Goal: Task Accomplishment & Management: Manage account settings

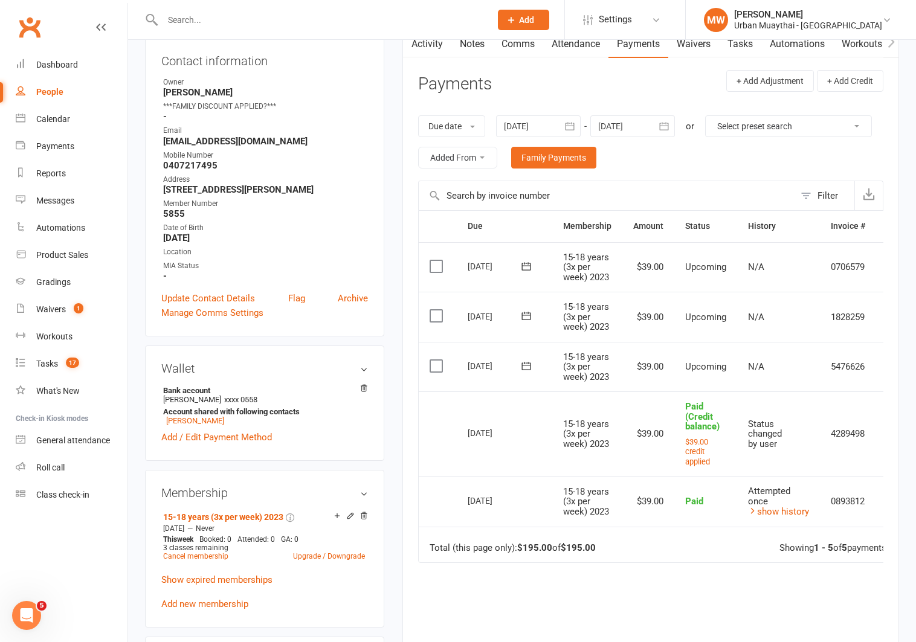
scroll to position [135, 0]
click at [199, 417] on link "[PERSON_NAME]" at bounding box center [195, 420] width 58 height 9
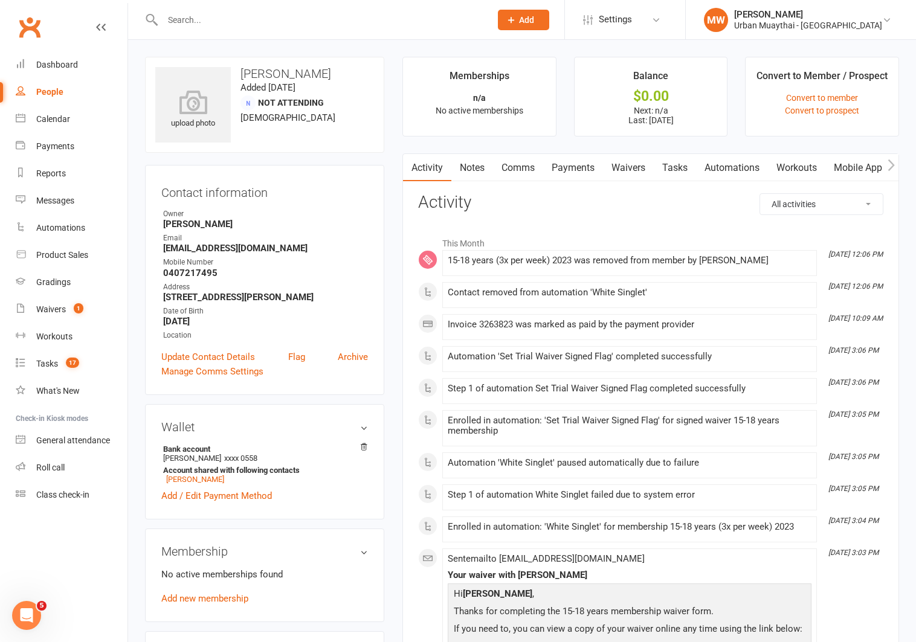
click at [586, 163] on link "Payments" at bounding box center [573, 168] width 60 height 28
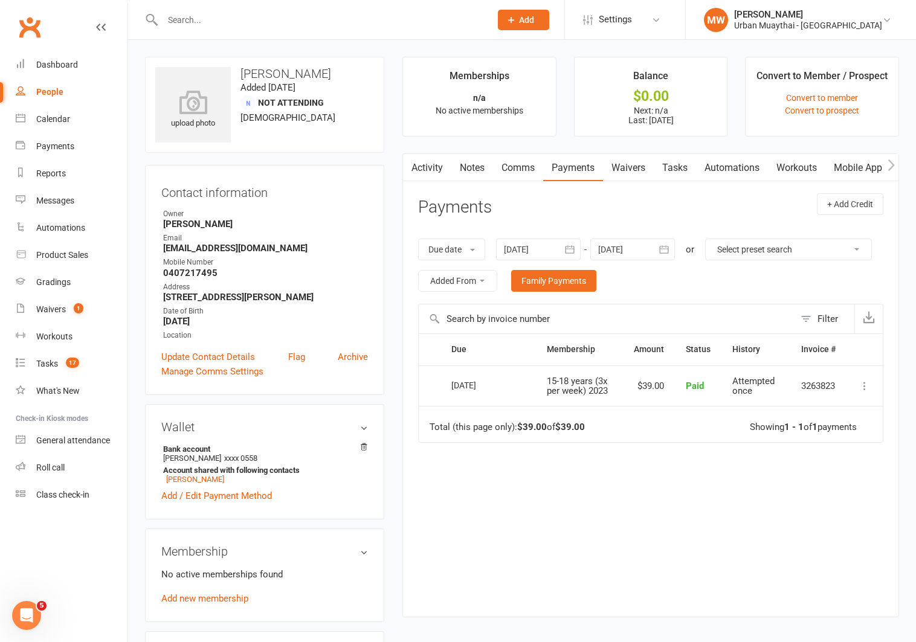
click at [864, 384] on icon at bounding box center [864, 386] width 12 height 12
click at [801, 403] on link "Refund" at bounding box center [812, 410] width 120 height 24
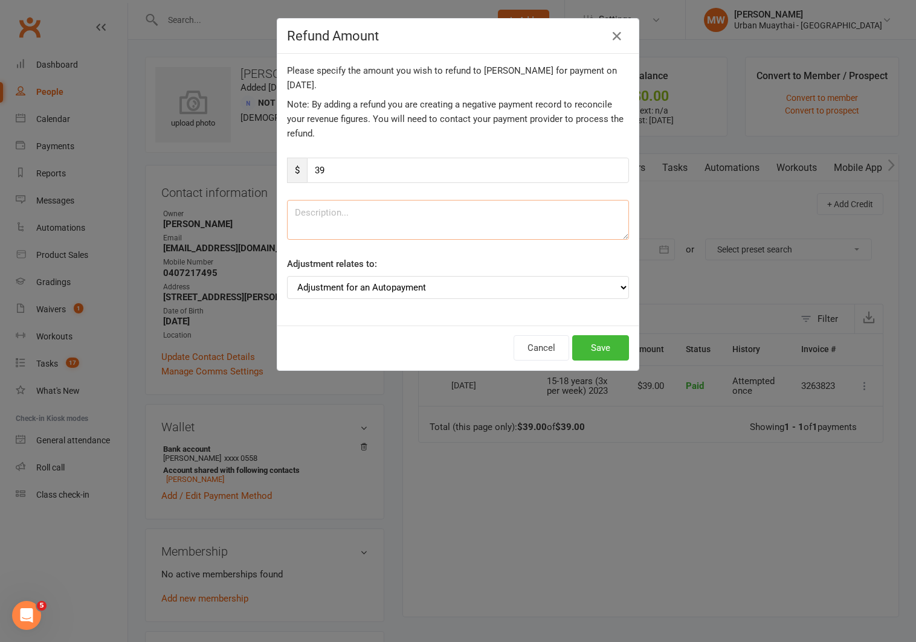
click at [354, 213] on textarea at bounding box center [458, 220] width 342 height 40
type textarea "double charged"
click at [320, 290] on select "Adjustment for an Autopayment Cash adjustment POS Sale adjustment Other adjustm…" at bounding box center [458, 287] width 342 height 23
click at [287, 276] on select "Adjustment for an Autopayment Cash adjustment POS Sale adjustment Other adjustm…" at bounding box center [458, 287] width 342 height 23
click at [616, 283] on select "Adjustment for an Autopayment Cash adjustment POS Sale adjustment Other adjustm…" at bounding box center [458, 287] width 342 height 23
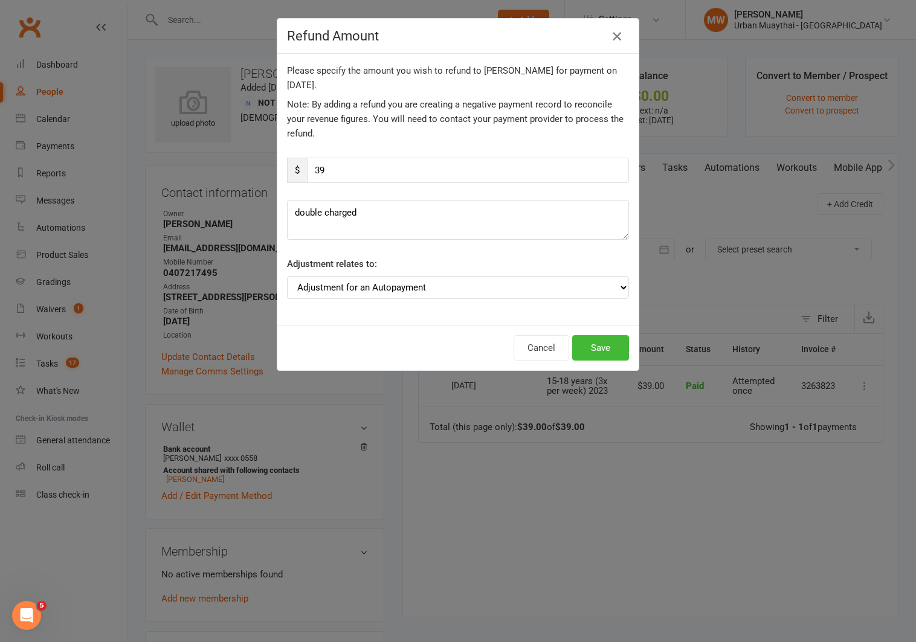
click at [617, 34] on icon "button" at bounding box center [617, 36] width 14 height 14
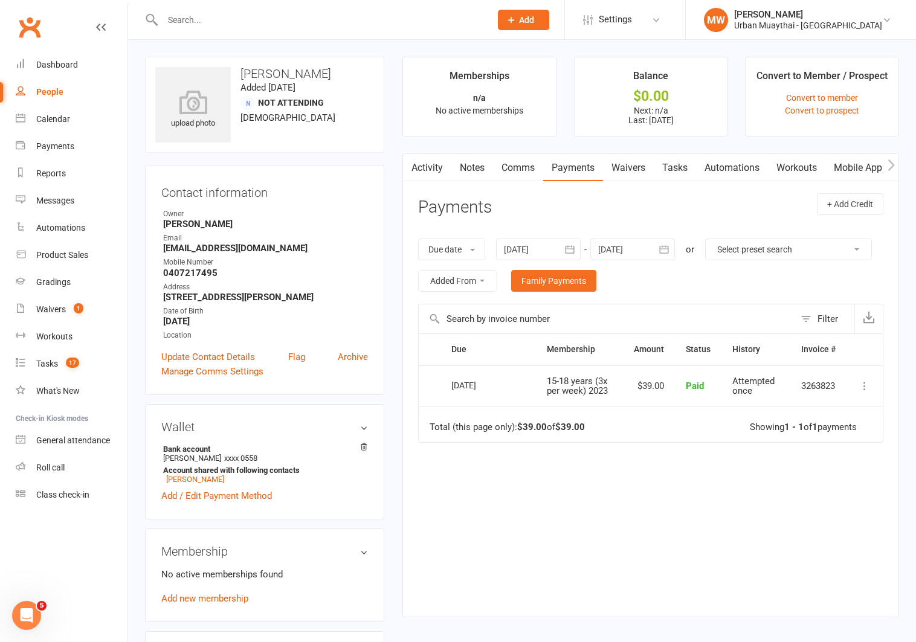
click at [433, 166] on link "Activity" at bounding box center [427, 168] width 48 height 28
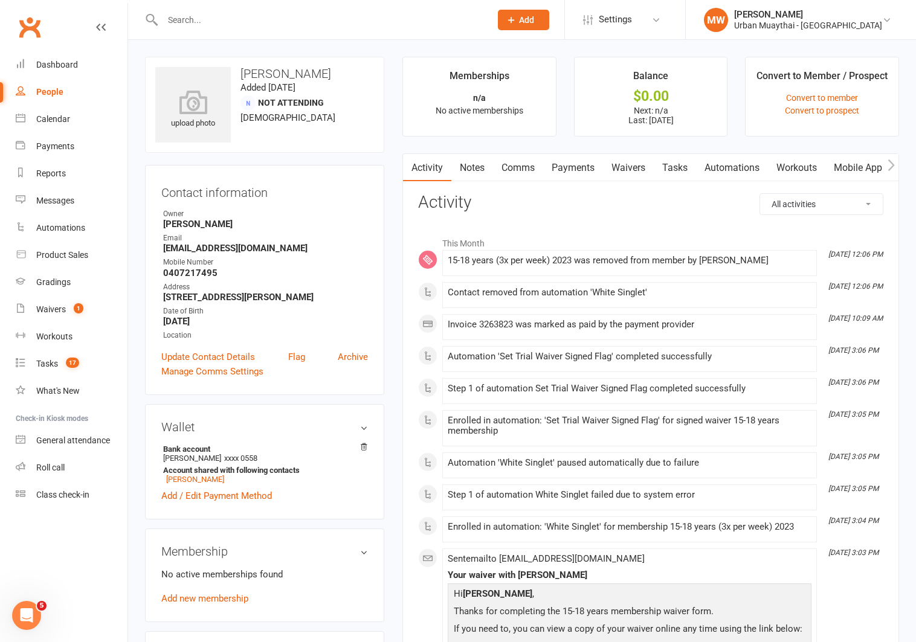
click at [585, 167] on link "Payments" at bounding box center [573, 168] width 60 height 28
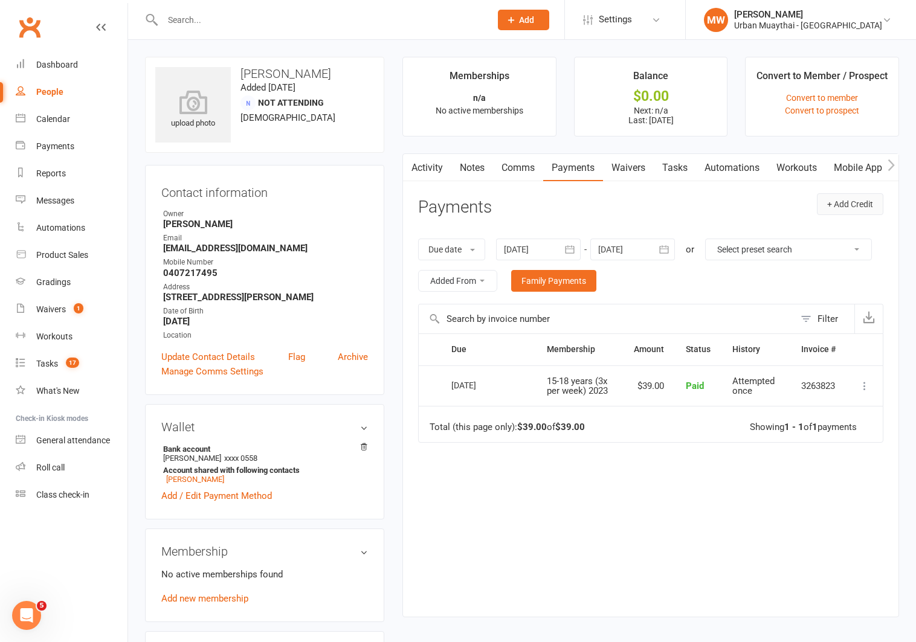
click at [845, 204] on button "+ Add Credit" at bounding box center [850, 204] width 66 height 22
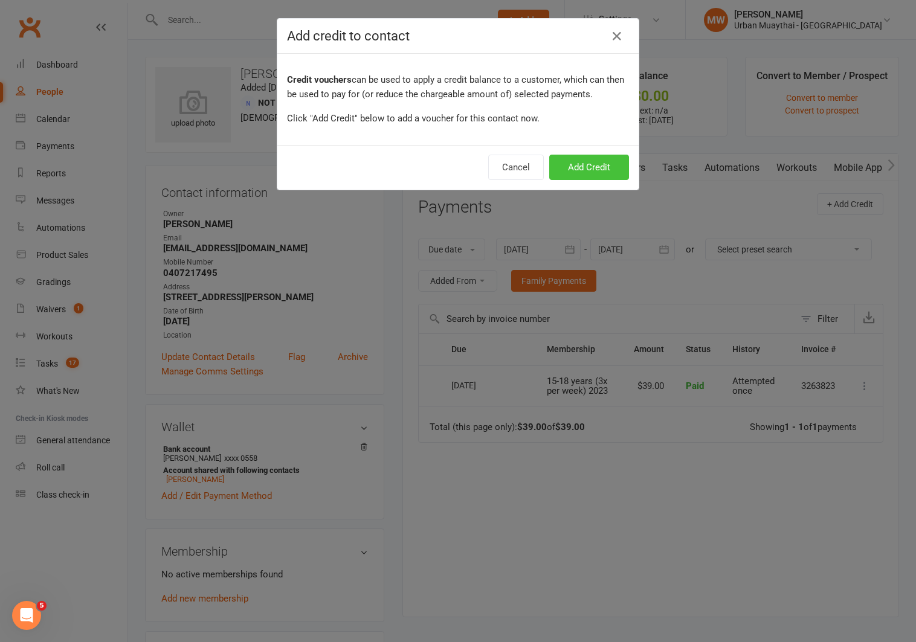
click at [588, 160] on button "Add Credit" at bounding box center [589, 167] width 80 height 25
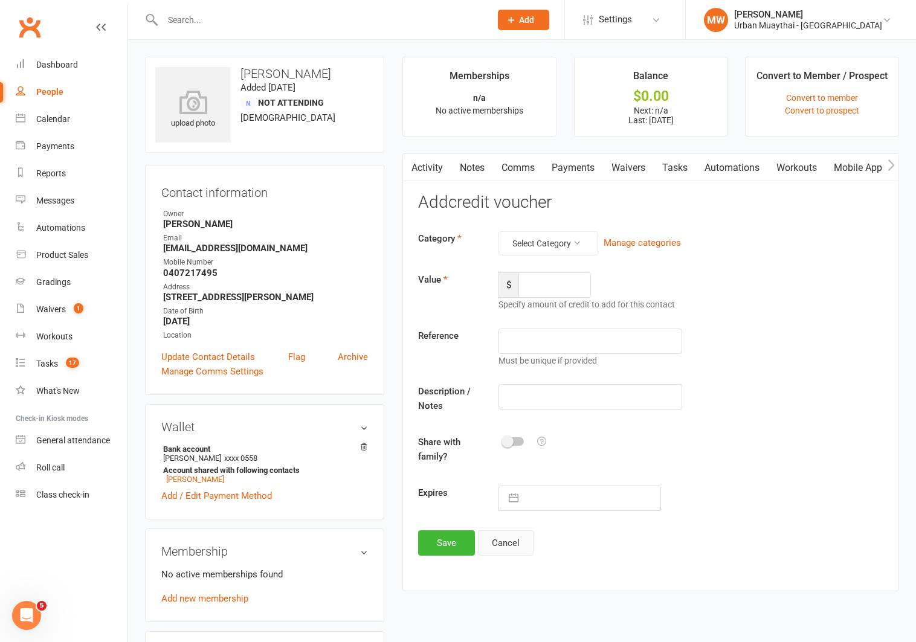
click at [506, 544] on button "Cancel" at bounding box center [506, 542] width 56 height 25
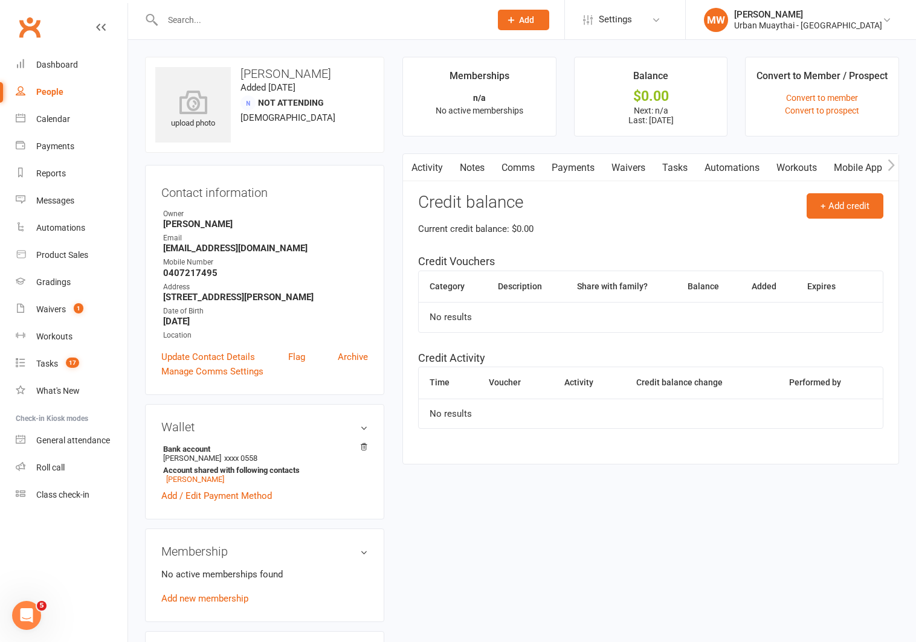
click at [567, 170] on link "Payments" at bounding box center [573, 168] width 60 height 28
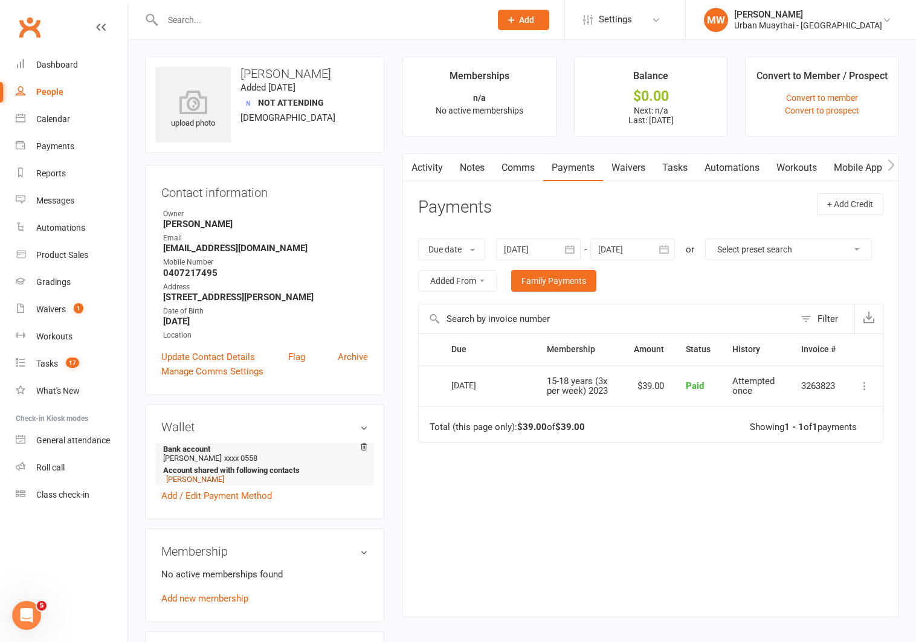
click at [197, 477] on link "[PERSON_NAME]" at bounding box center [195, 479] width 58 height 9
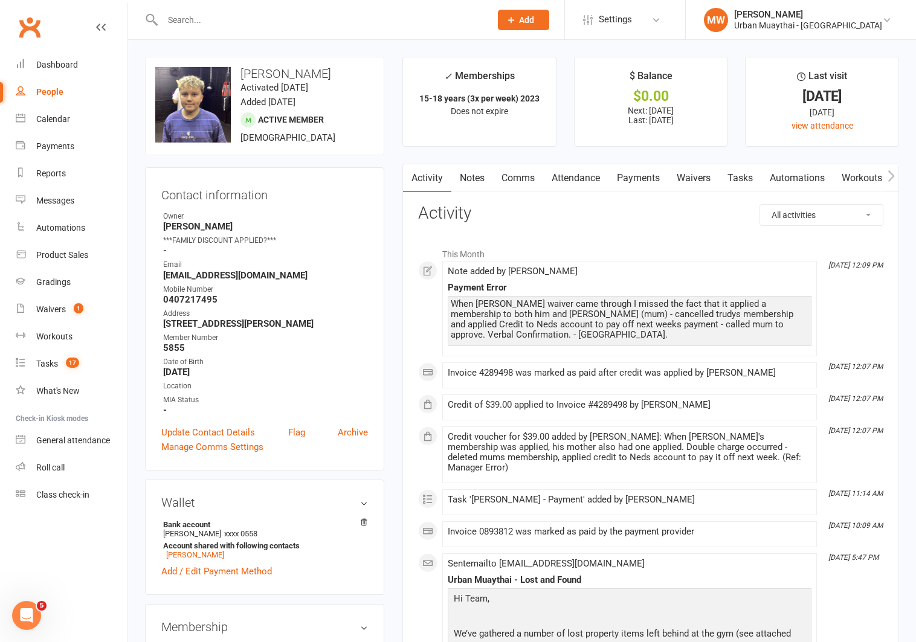
click at [633, 175] on link "Payments" at bounding box center [638, 178] width 60 height 28
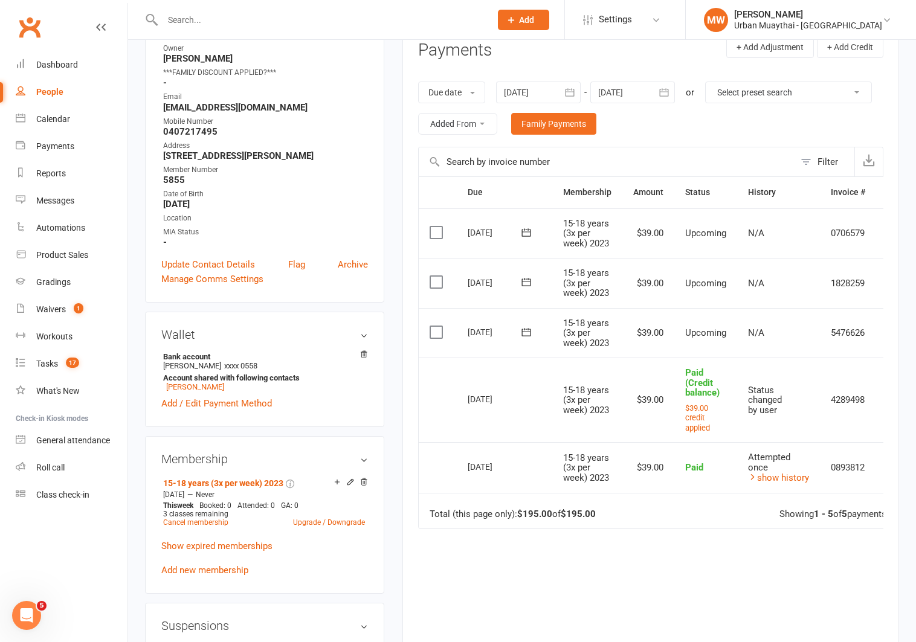
scroll to position [0, 31]
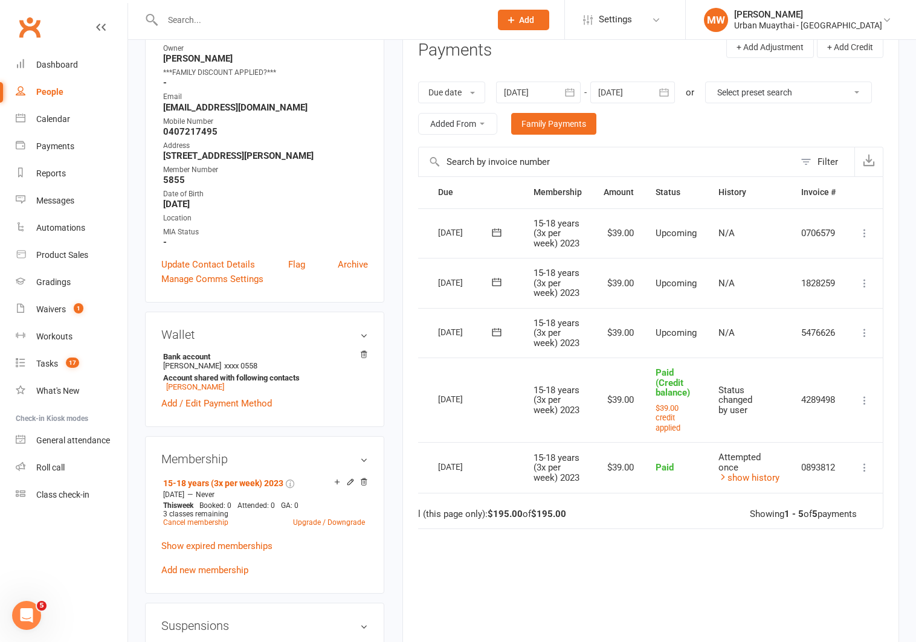
click at [866, 398] on icon at bounding box center [864, 400] width 12 height 12
click at [788, 422] on link "Change to upcoming" at bounding box center [812, 424] width 120 height 24
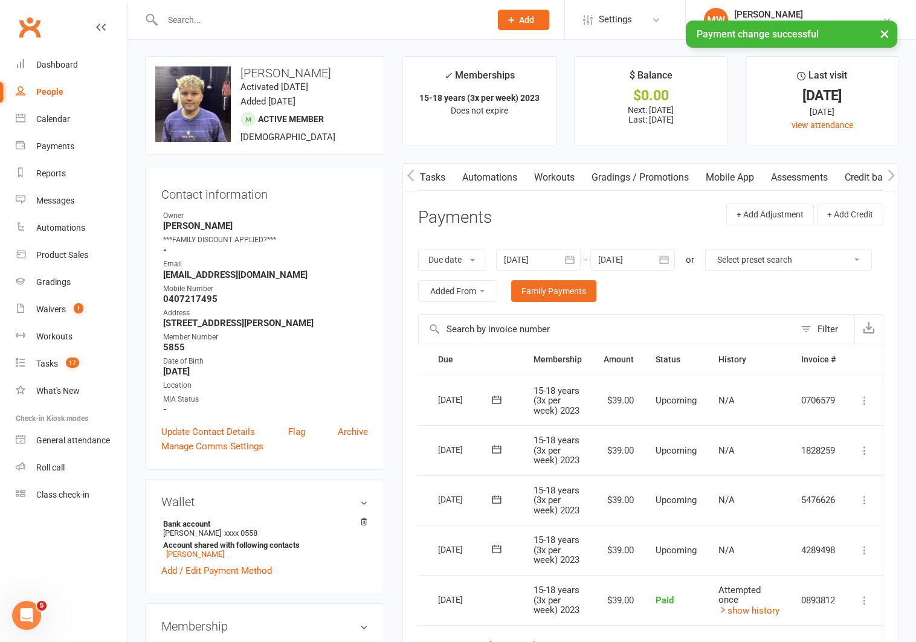
scroll to position [0, 330]
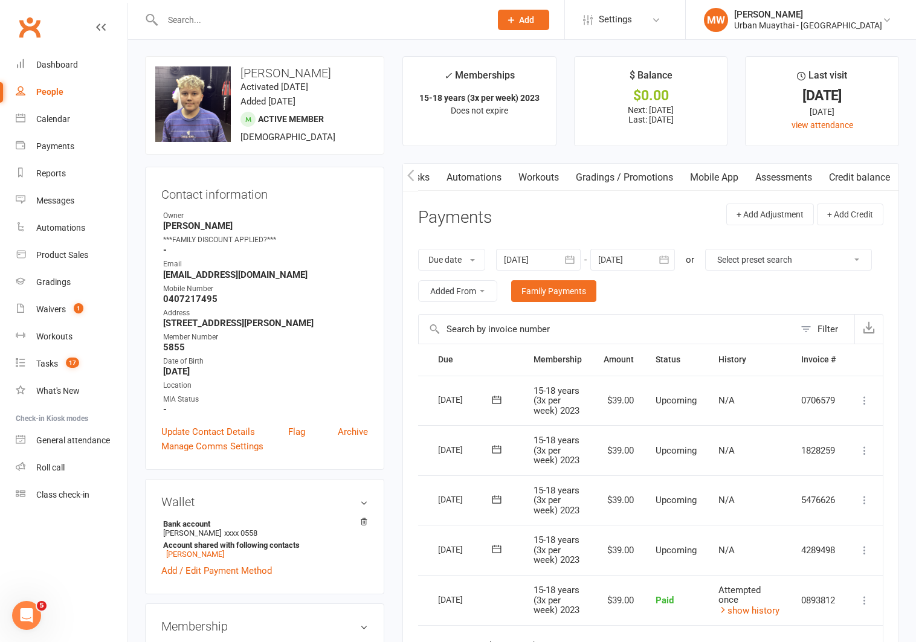
click at [863, 171] on link "Credit balance" at bounding box center [859, 178] width 78 height 28
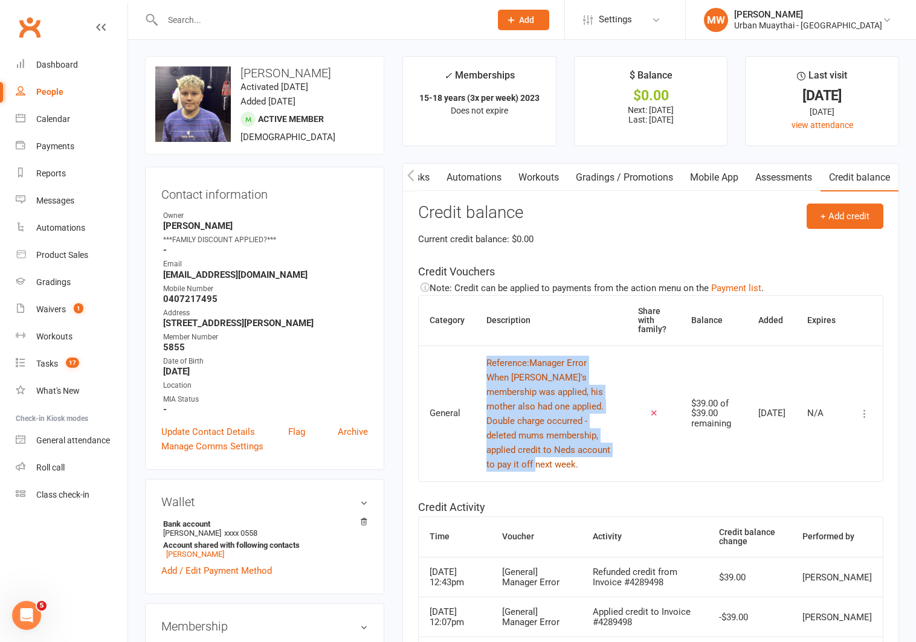
drag, startPoint x: 484, startPoint y: 361, endPoint x: 522, endPoint y: 466, distance: 111.8
click at [522, 466] on td "Reference: Manager Error When [PERSON_NAME]'s membership was applied, his mothe…" at bounding box center [551, 414] width 152 height 136
copy button "Reference: Manager Error When [PERSON_NAME]'s membership was applied, his mothe…"
click at [866, 410] on icon at bounding box center [864, 414] width 12 height 12
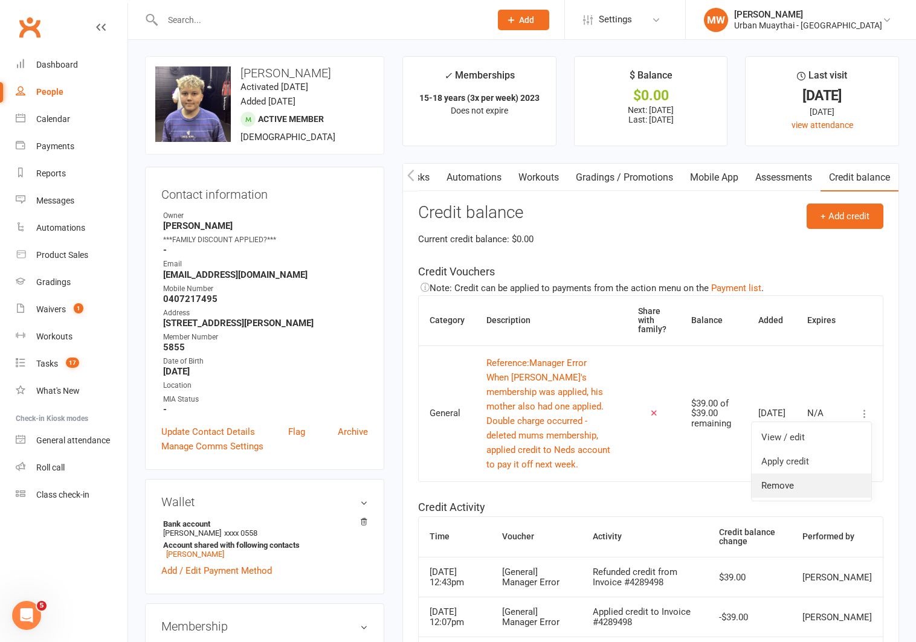
click at [789, 481] on link "Remove" at bounding box center [812, 486] width 120 height 24
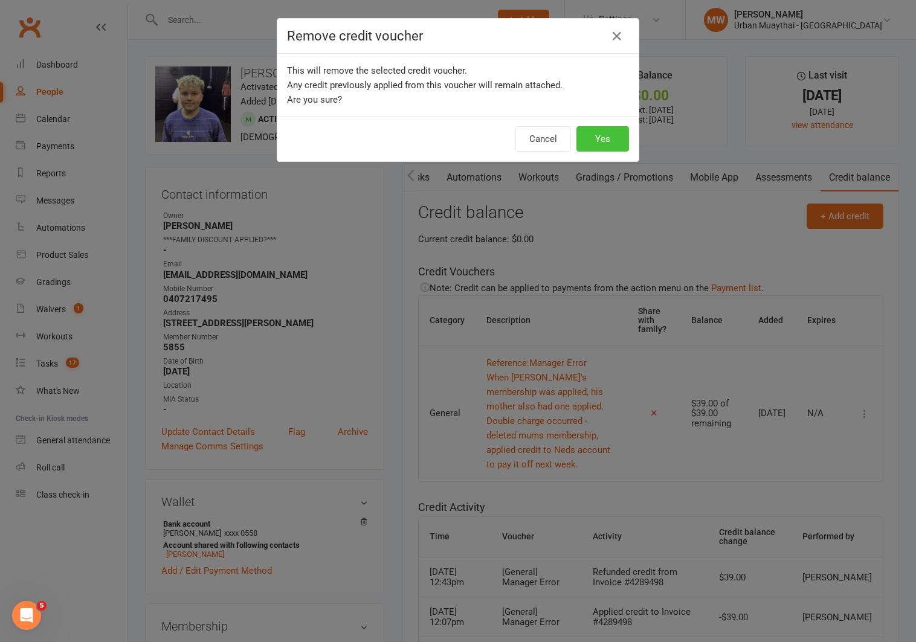
click at [605, 135] on button "Yes" at bounding box center [602, 138] width 53 height 25
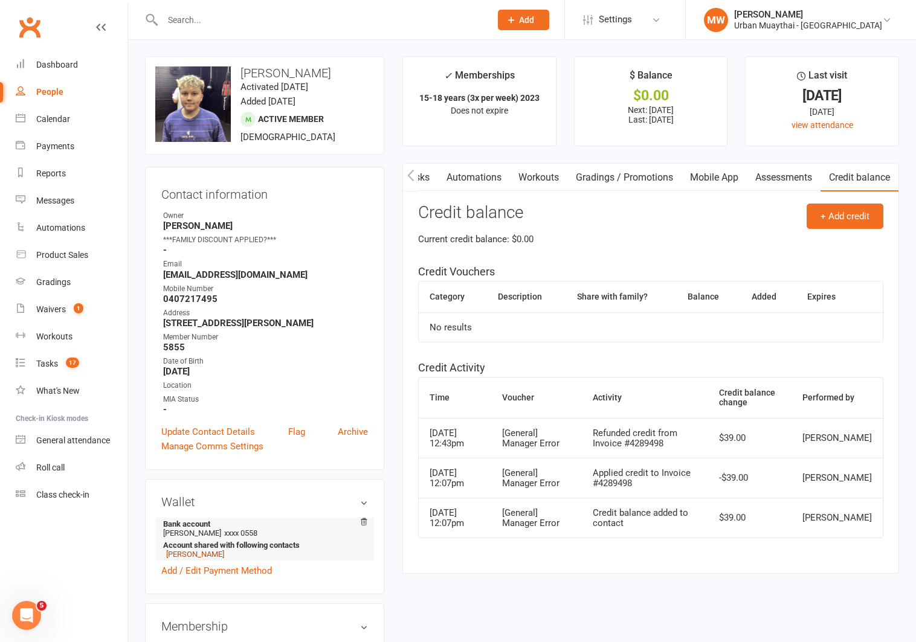
click at [193, 553] on link "[PERSON_NAME]" at bounding box center [195, 554] width 58 height 9
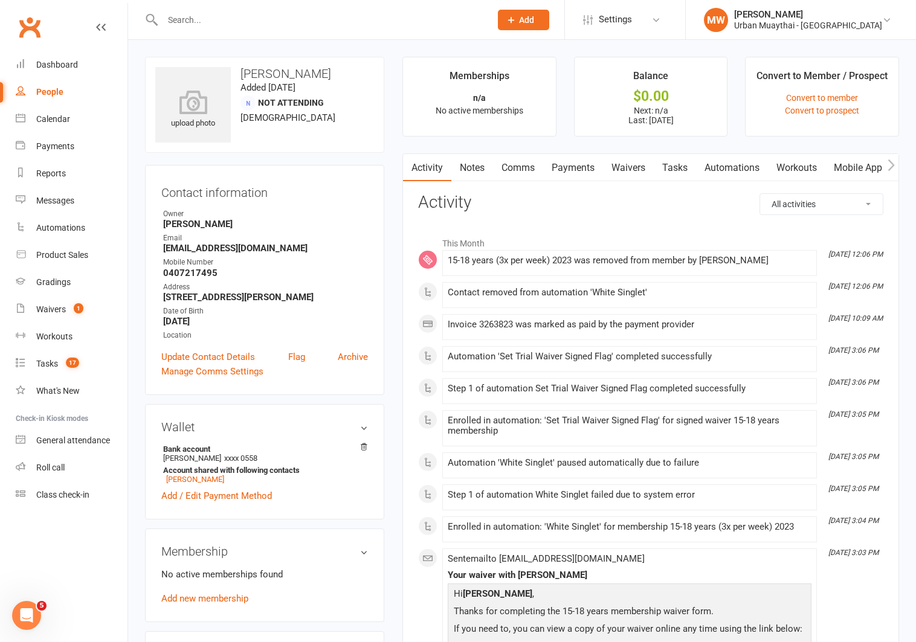
click at [575, 167] on link "Payments" at bounding box center [573, 168] width 60 height 28
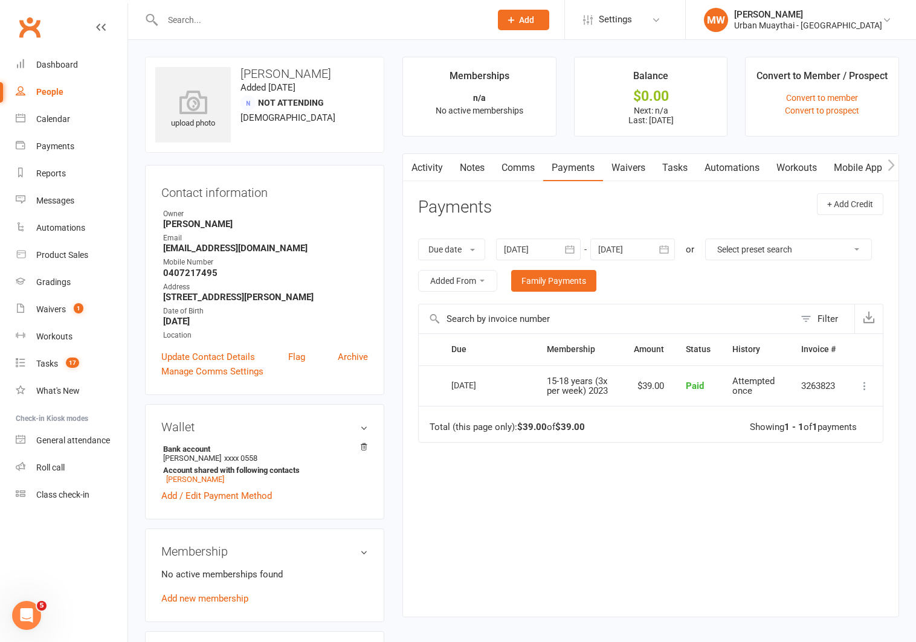
click at [866, 386] on icon at bounding box center [864, 386] width 12 height 12
click at [782, 408] on link "Refund" at bounding box center [812, 410] width 120 height 24
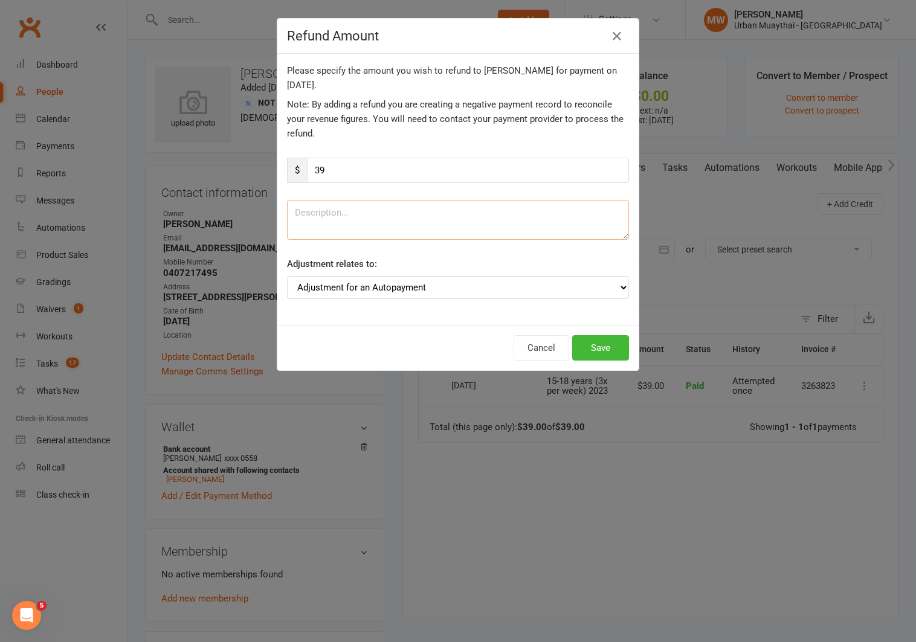
click at [338, 217] on textarea at bounding box center [458, 220] width 342 height 40
type textarea "Double charged"
click at [607, 347] on button "Save" at bounding box center [600, 347] width 57 height 25
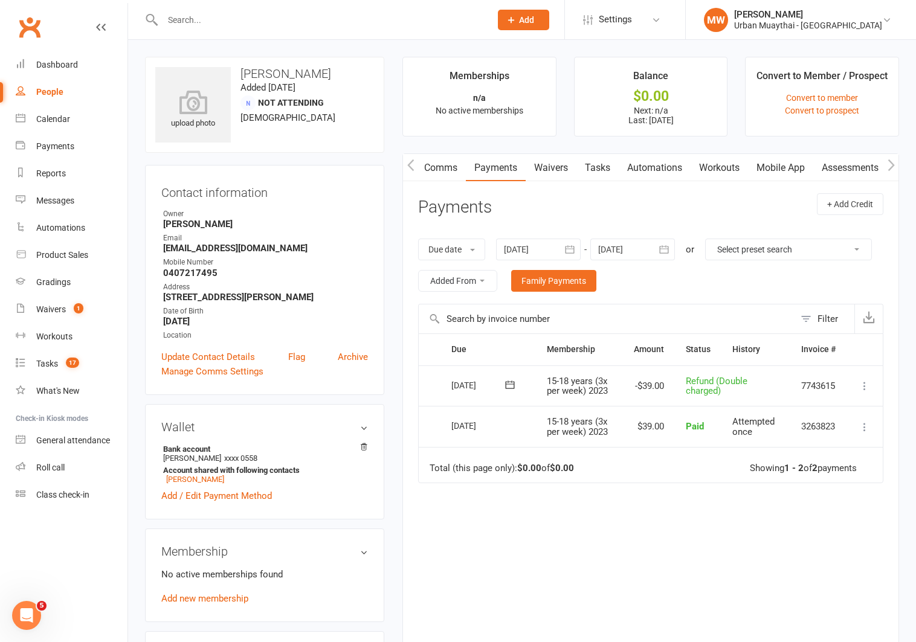
scroll to position [0, 149]
click at [855, 167] on link "Credit balance" at bounding box center [859, 168] width 78 height 28
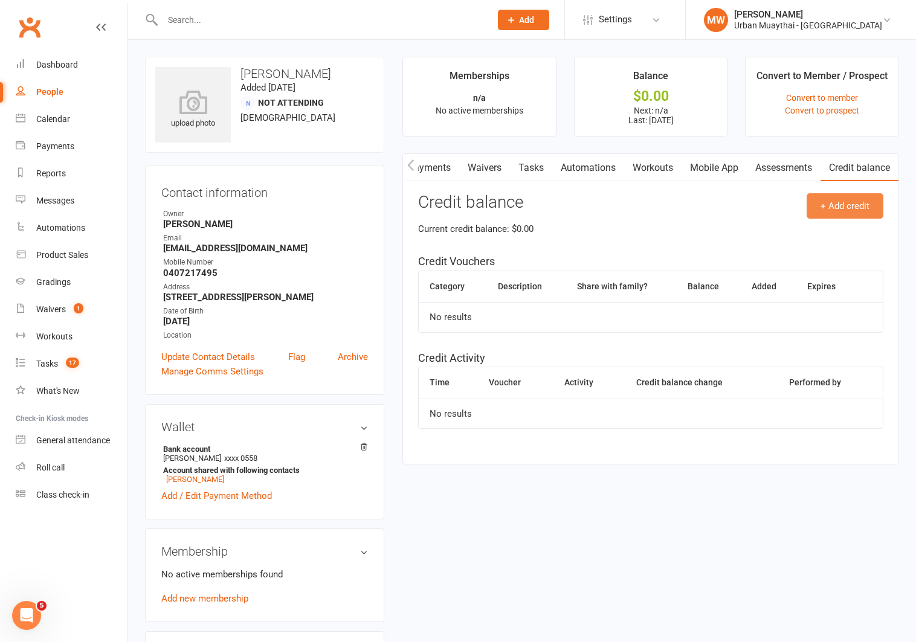
click at [844, 207] on button "+ Add credit" at bounding box center [844, 205] width 77 height 25
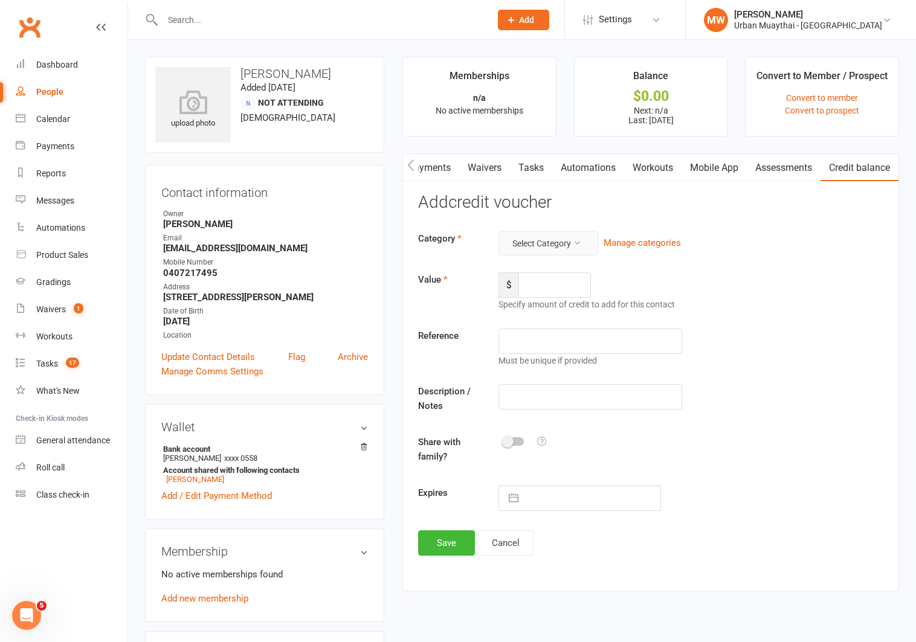
click at [581, 242] on icon at bounding box center [577, 243] width 8 height 8
click at [505, 321] on link "General" at bounding box center [539, 320] width 120 height 24
click at [545, 286] on input "number" at bounding box center [554, 284] width 72 height 25
type input "39"
click at [535, 398] on input "text" at bounding box center [589, 396] width 183 height 25
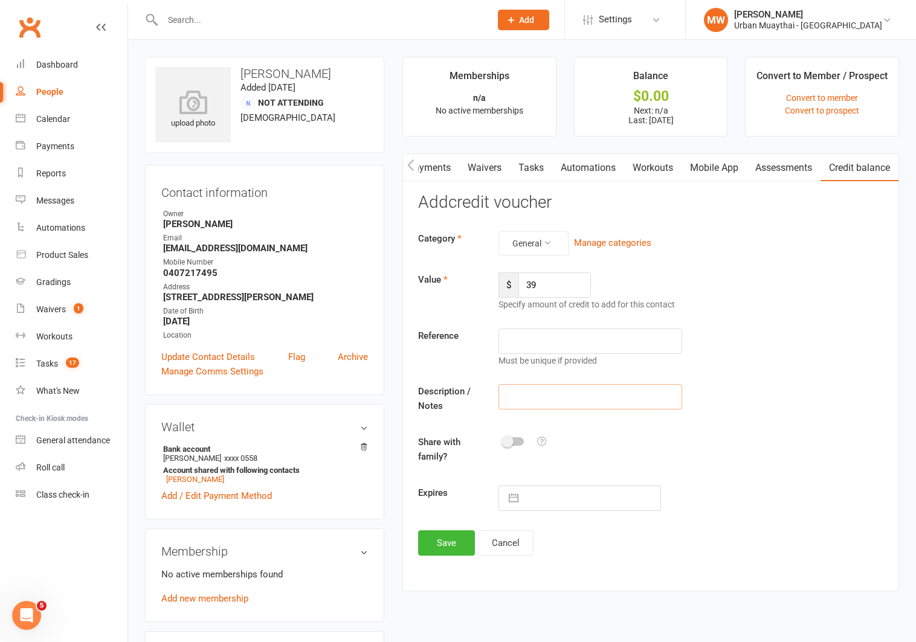
paste input "Reference: Manager Error When [PERSON_NAME]'s membership was applied, his mothe…"
type input "Reference: Manager Error When [PERSON_NAME]'s membership was applied, his mothe…"
click at [517, 440] on div at bounding box center [513, 441] width 21 height 8
click at [503, 440] on input "checkbox" at bounding box center [503, 440] width 0 height 0
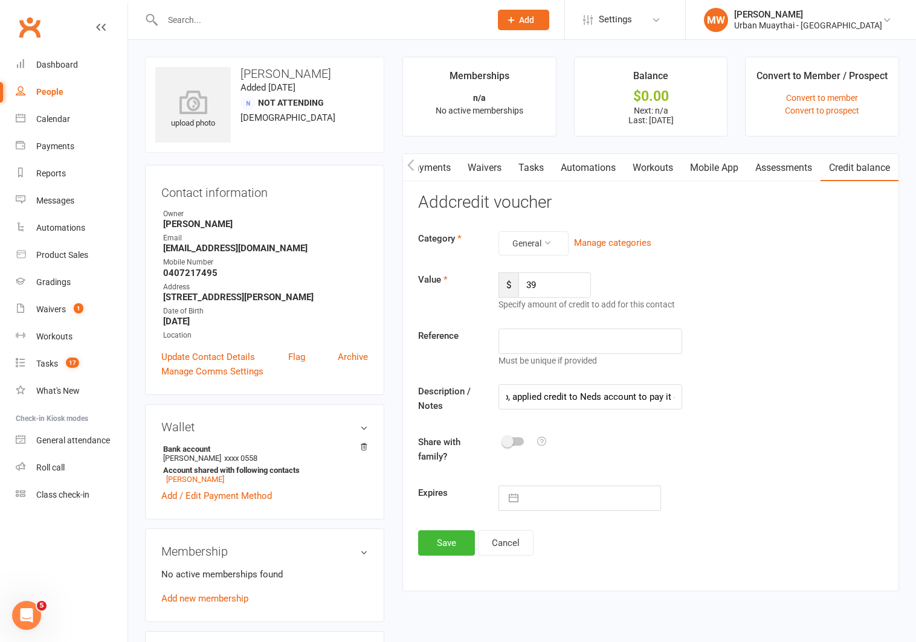
scroll to position [0, 0]
click at [441, 539] on button "Save" at bounding box center [446, 542] width 57 height 25
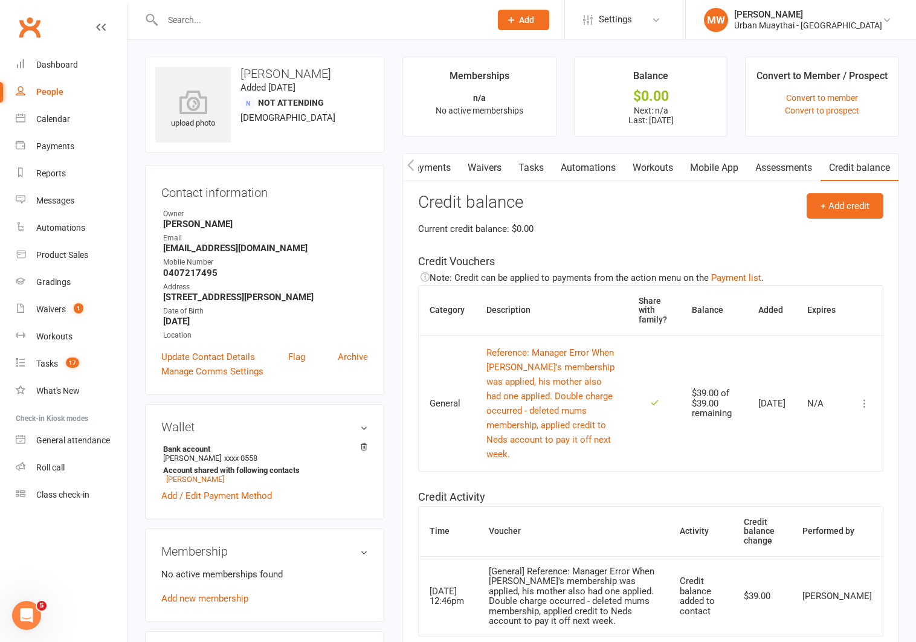
click at [408, 163] on icon "button" at bounding box center [410, 165] width 7 height 13
click at [574, 169] on link "Payments" at bounding box center [573, 168] width 60 height 28
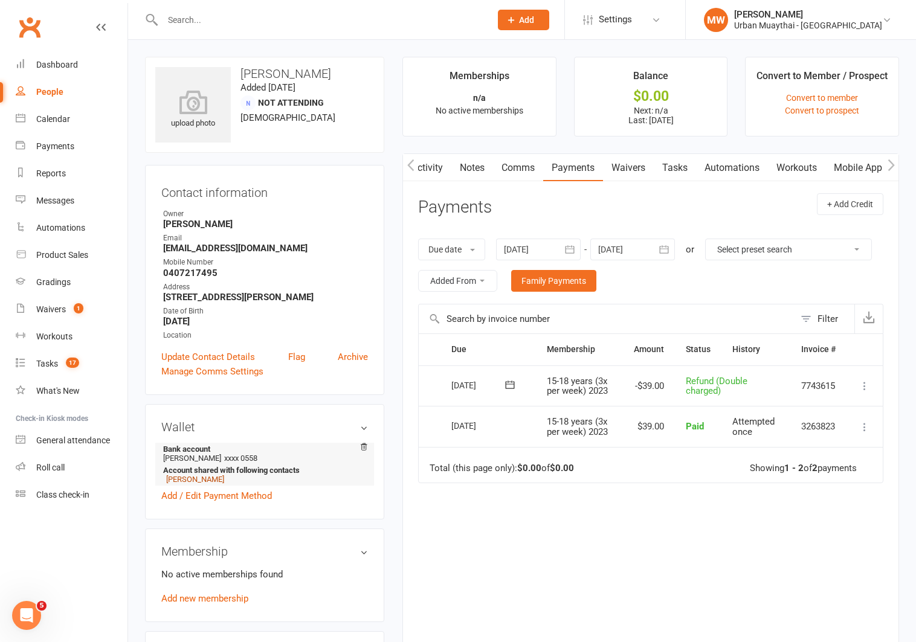
click at [189, 477] on link "[PERSON_NAME]" at bounding box center [195, 479] width 58 height 9
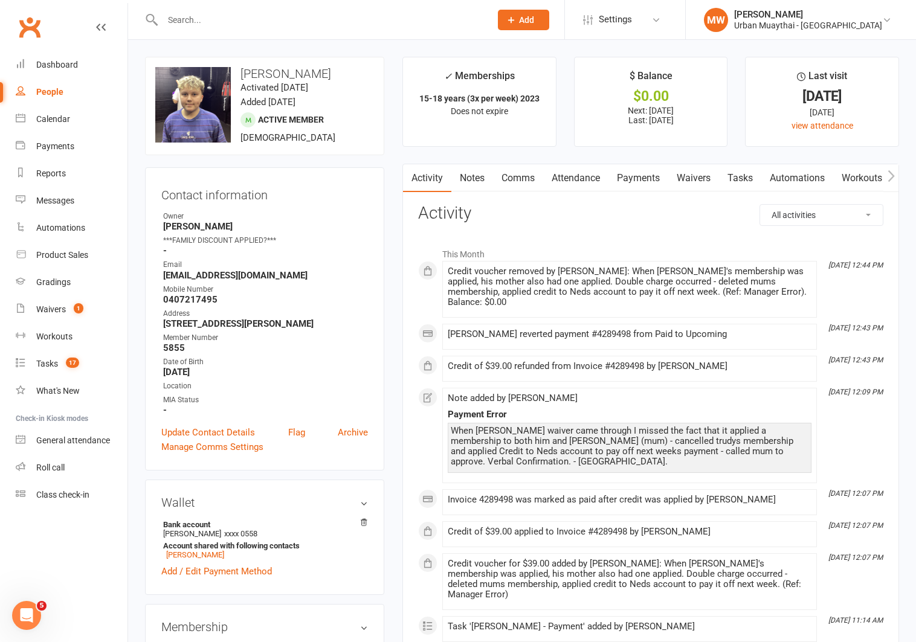
click at [623, 177] on link "Payments" at bounding box center [638, 178] width 60 height 28
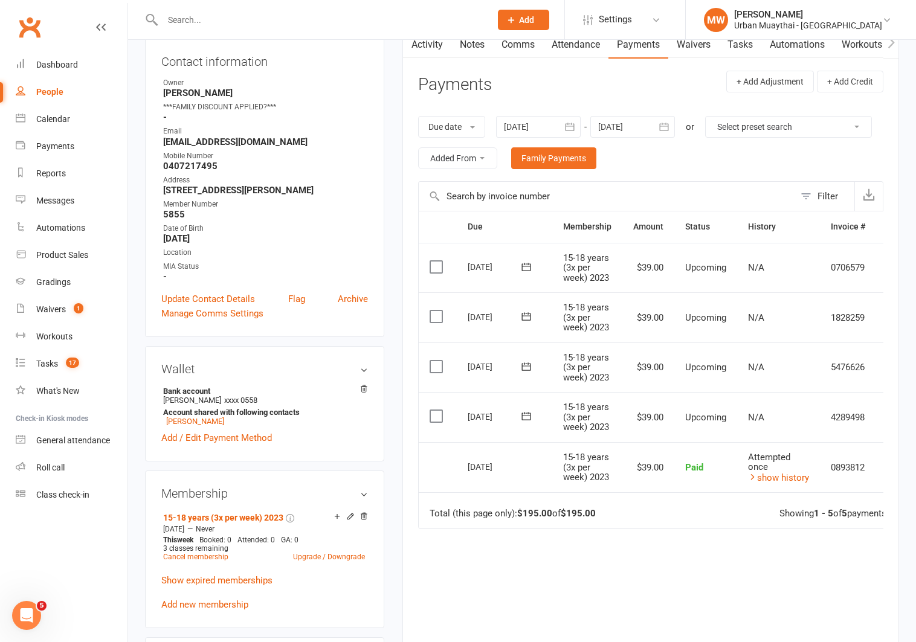
scroll to position [0, 31]
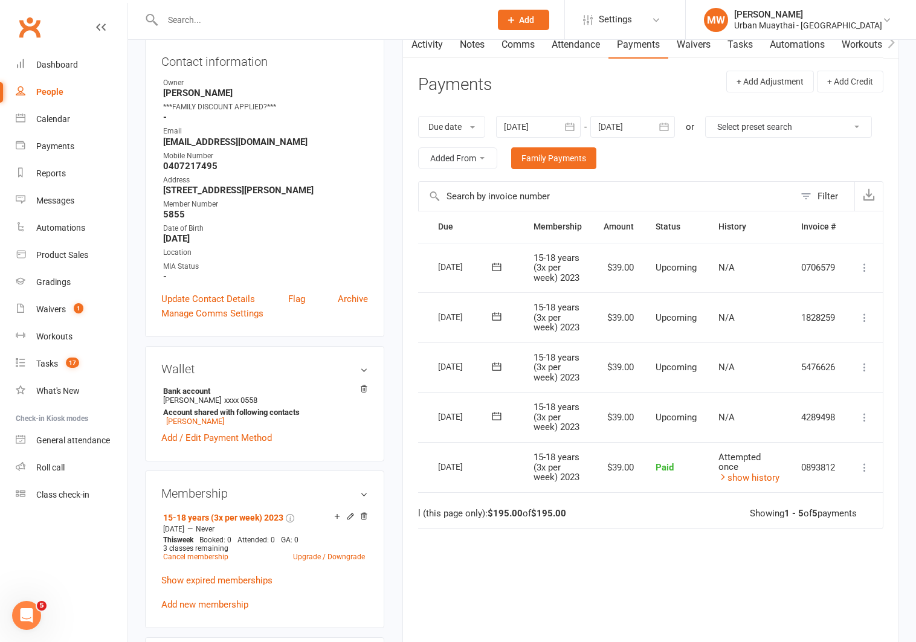
click at [865, 415] on icon at bounding box center [864, 417] width 12 height 12
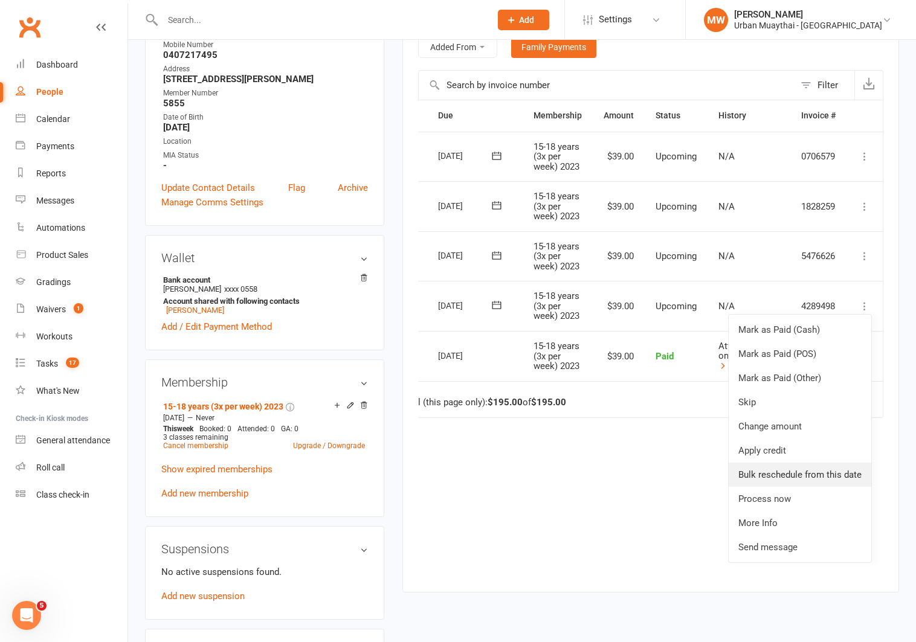
scroll to position [253, 0]
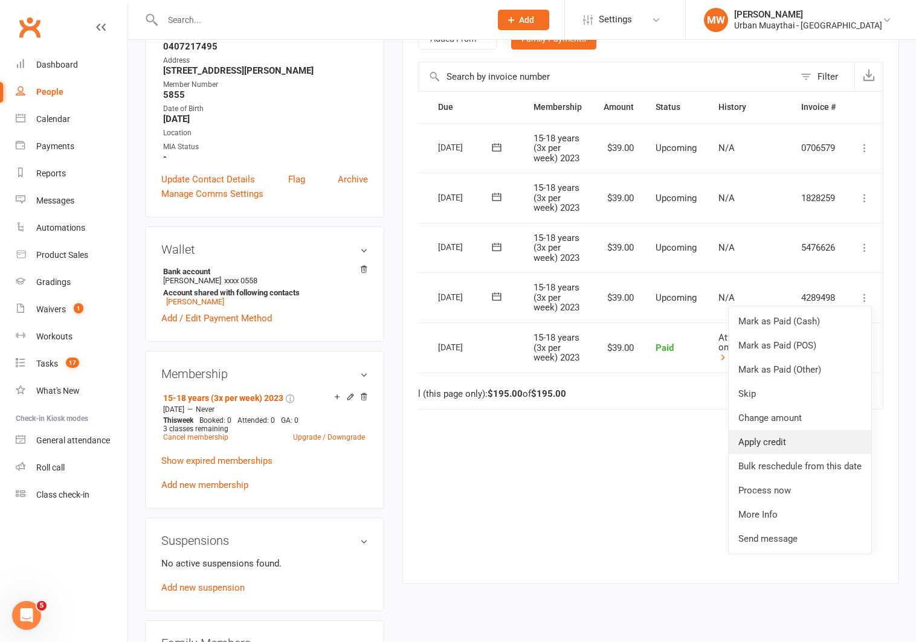
click at [757, 444] on link "Apply credit" at bounding box center [800, 442] width 143 height 24
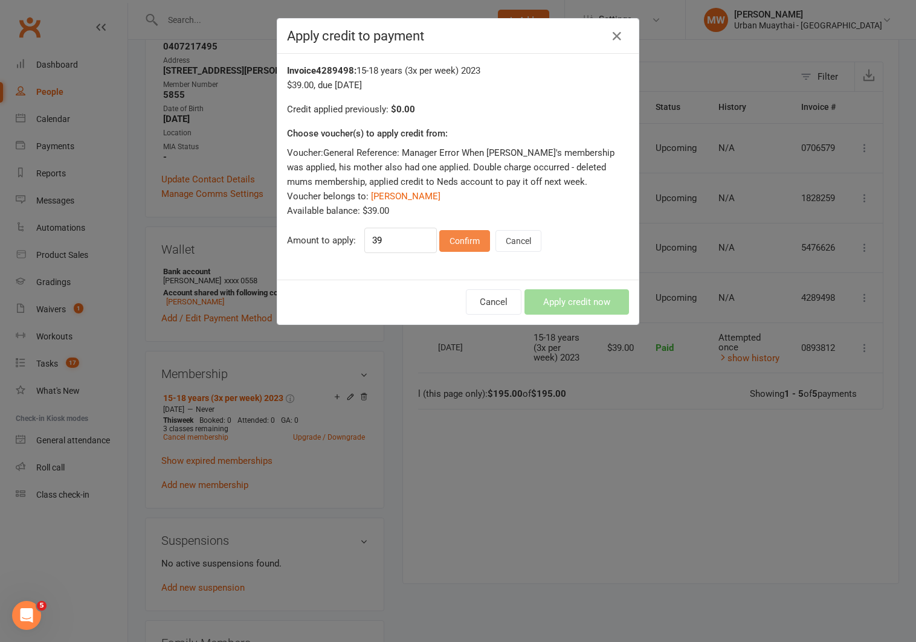
click at [475, 241] on button "Confirm" at bounding box center [464, 241] width 51 height 22
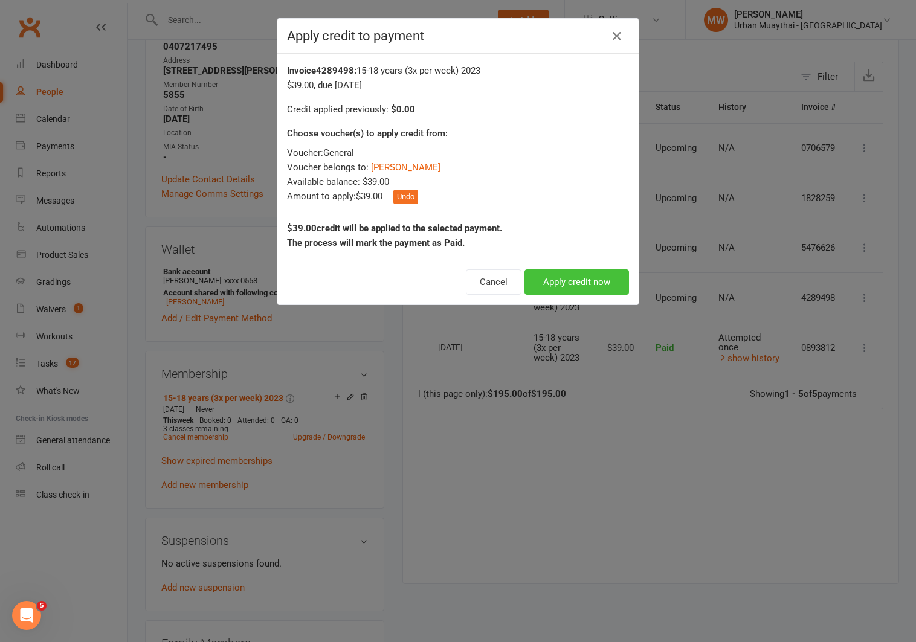
click at [566, 282] on button "Apply credit now" at bounding box center [576, 281] width 105 height 25
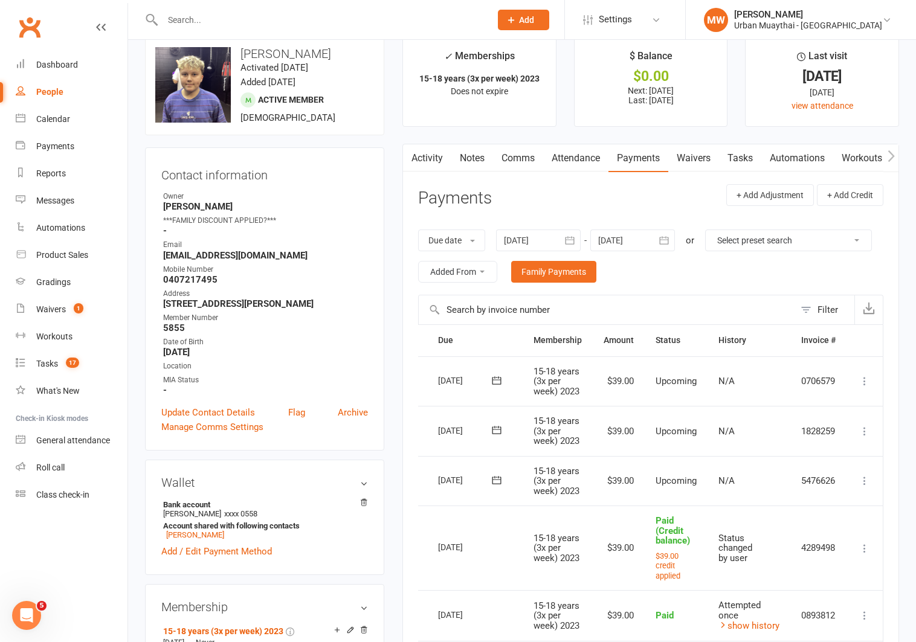
scroll to position [0, 0]
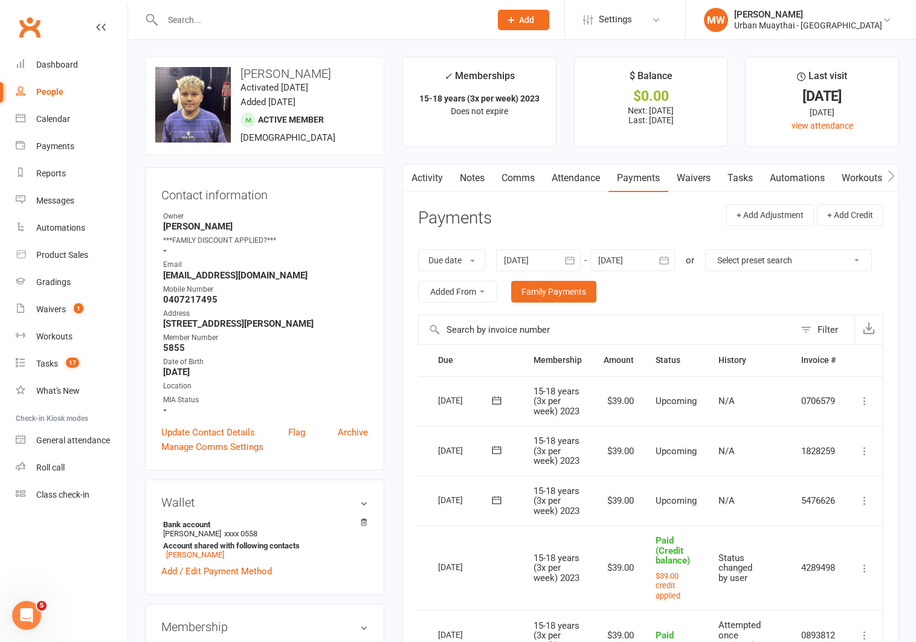
click at [867, 501] on icon at bounding box center [864, 501] width 12 height 12
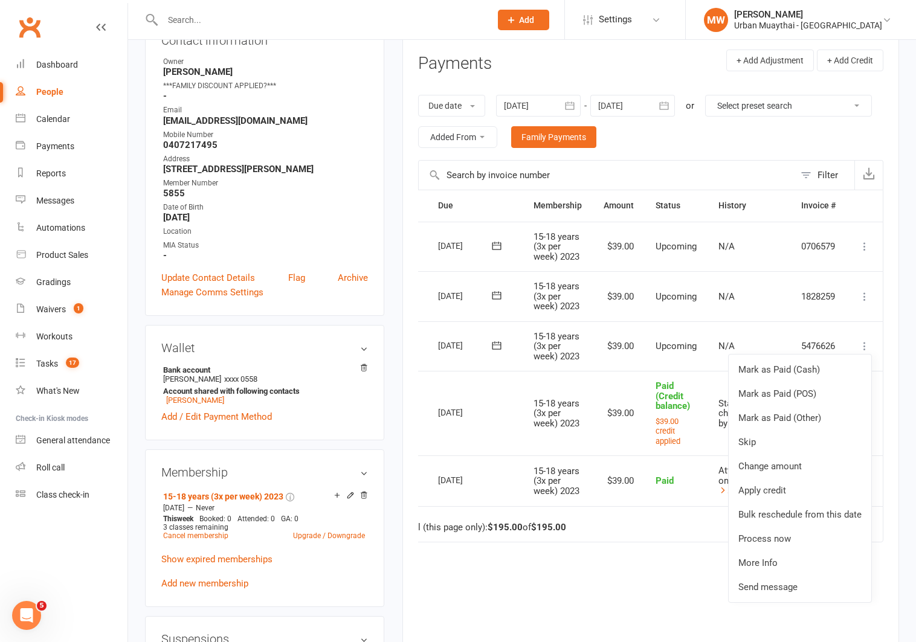
scroll to position [156, 0]
click at [556, 556] on div "Due Contact Membership Amount Status History Invoice # Select this [DATE] [PERS…" at bounding box center [650, 442] width 465 height 509
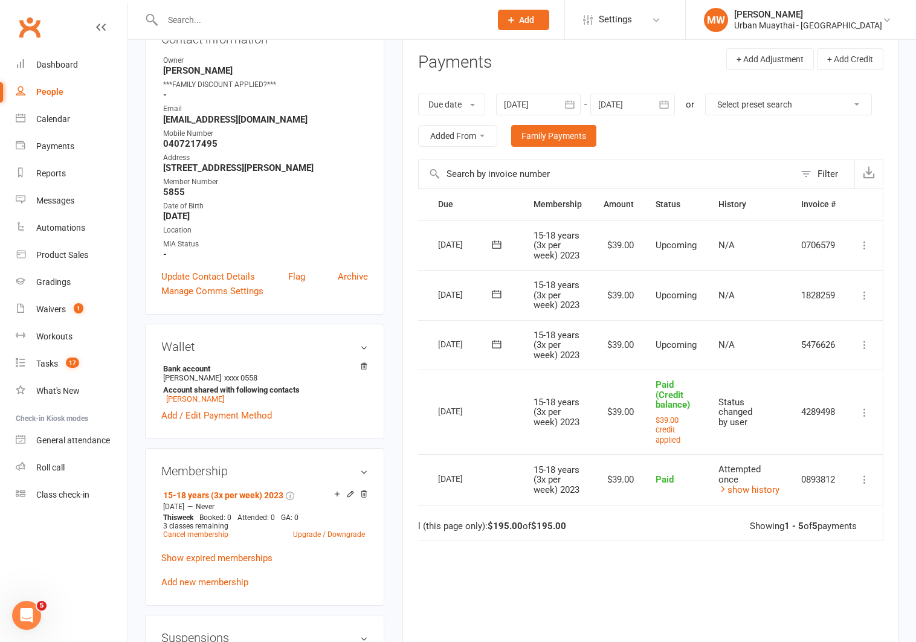
click at [862, 474] on icon at bounding box center [864, 480] width 12 height 12
click at [714, 582] on div "Due Contact Membership Amount Status History Invoice # Select this [DATE] [PERS…" at bounding box center [650, 442] width 465 height 509
click at [864, 477] on icon at bounding box center [864, 480] width 12 height 12
click at [851, 495] on link "Refund" at bounding box center [812, 503] width 120 height 24
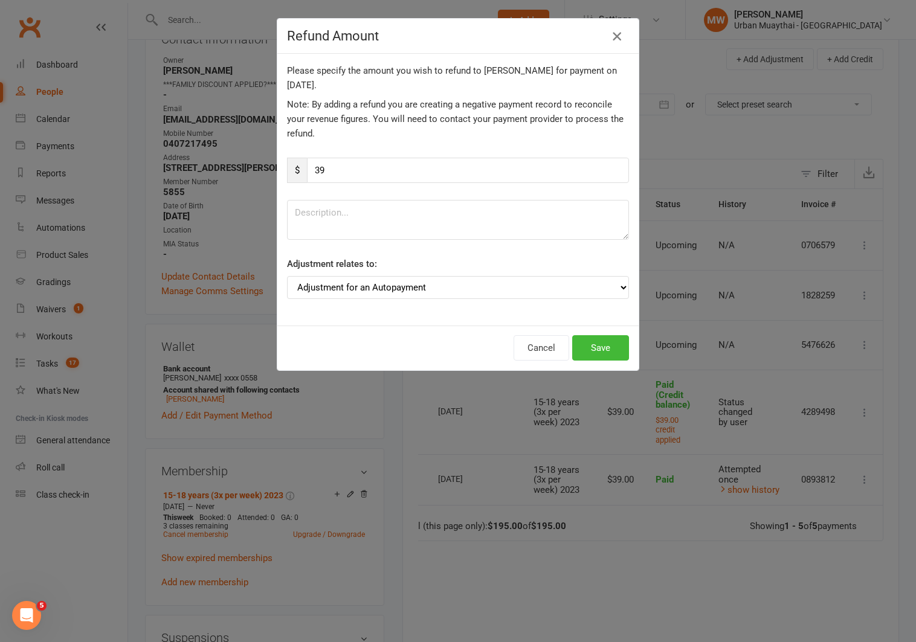
click at [616, 36] on icon "button" at bounding box center [617, 36] width 14 height 14
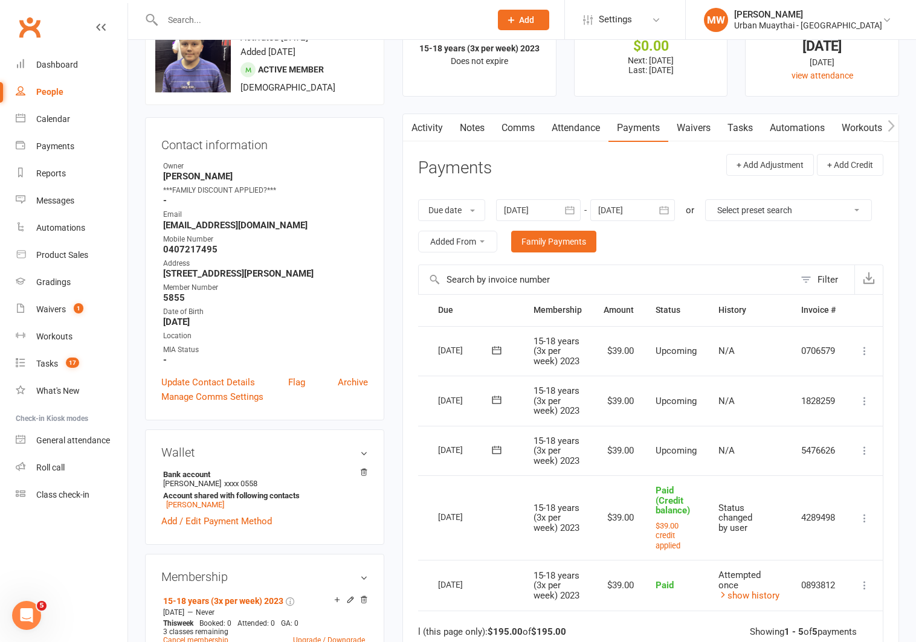
scroll to position [25, 0]
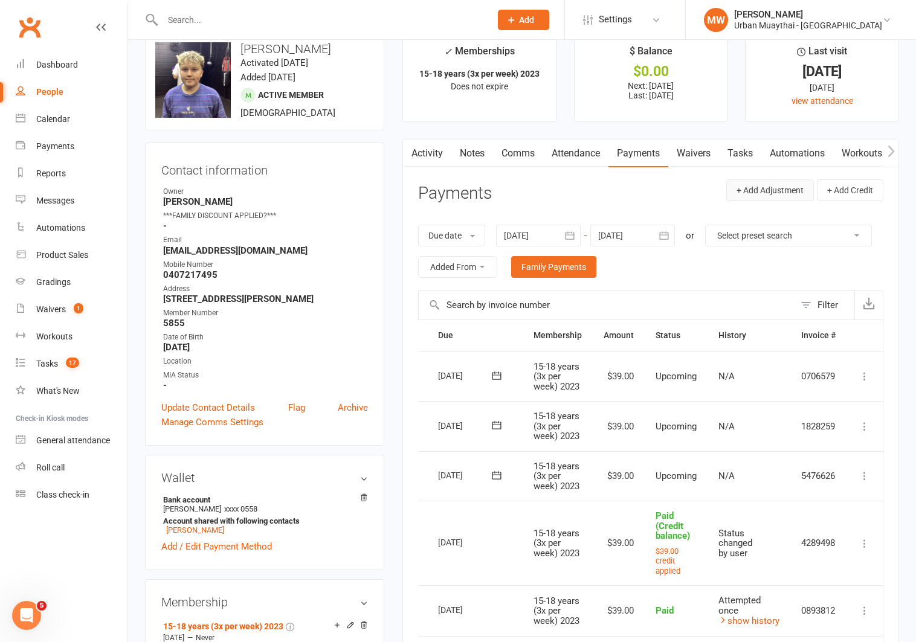
click at [772, 188] on button "+ Add Adjustment" at bounding box center [770, 190] width 88 height 22
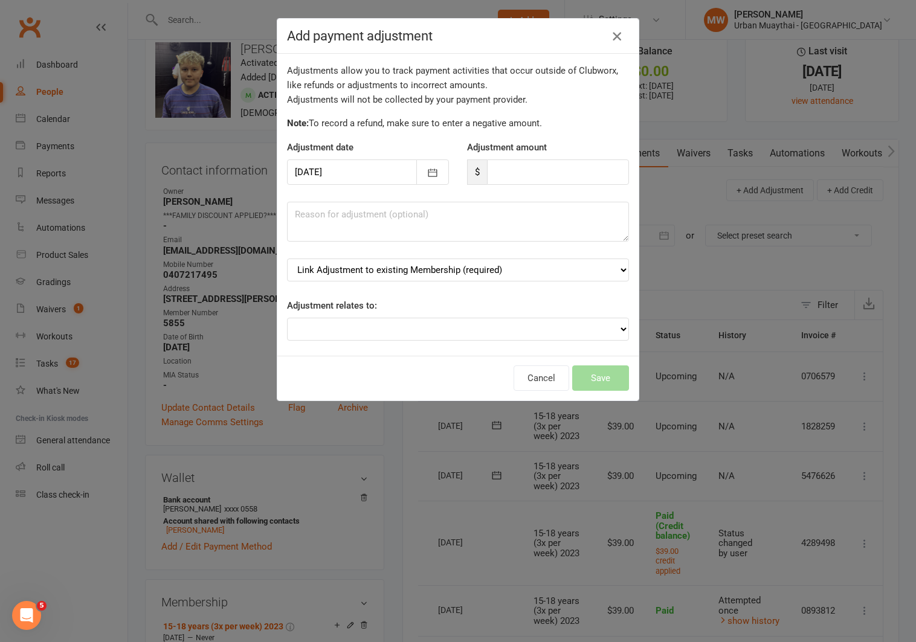
click at [620, 35] on icon "button" at bounding box center [617, 36] width 14 height 14
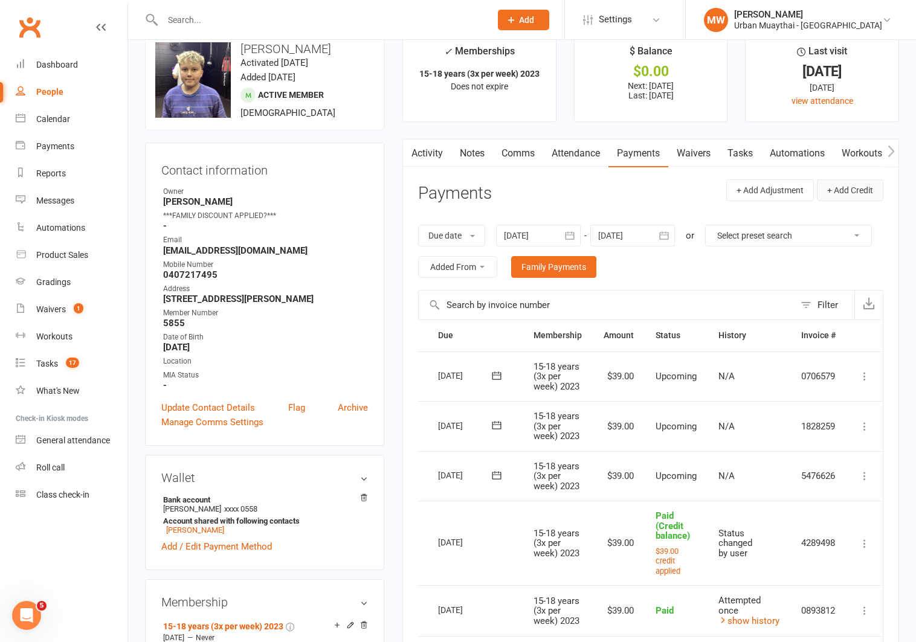
click at [847, 195] on button "+ Add Credit" at bounding box center [850, 190] width 66 height 22
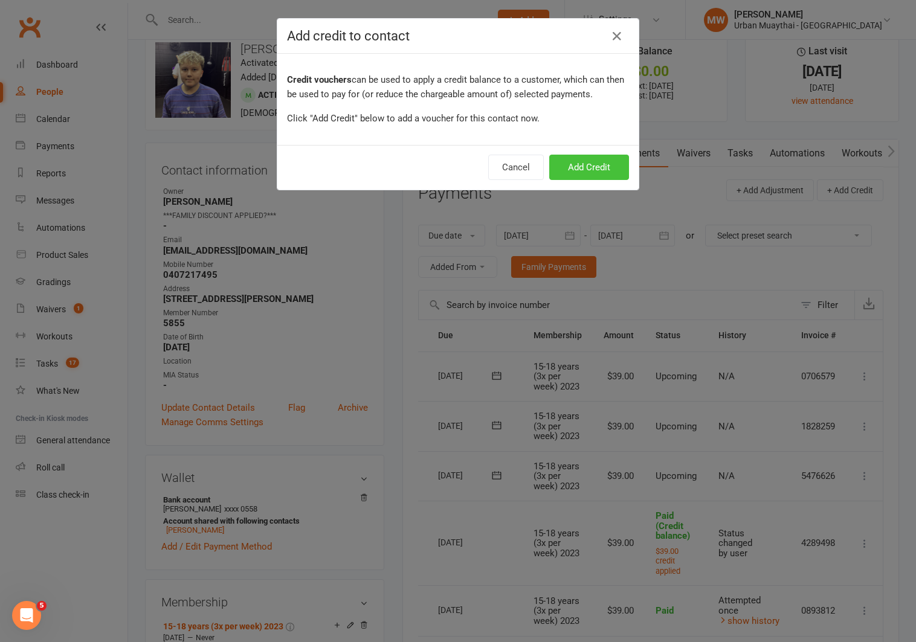
click at [593, 168] on button "Add Credit" at bounding box center [589, 167] width 80 height 25
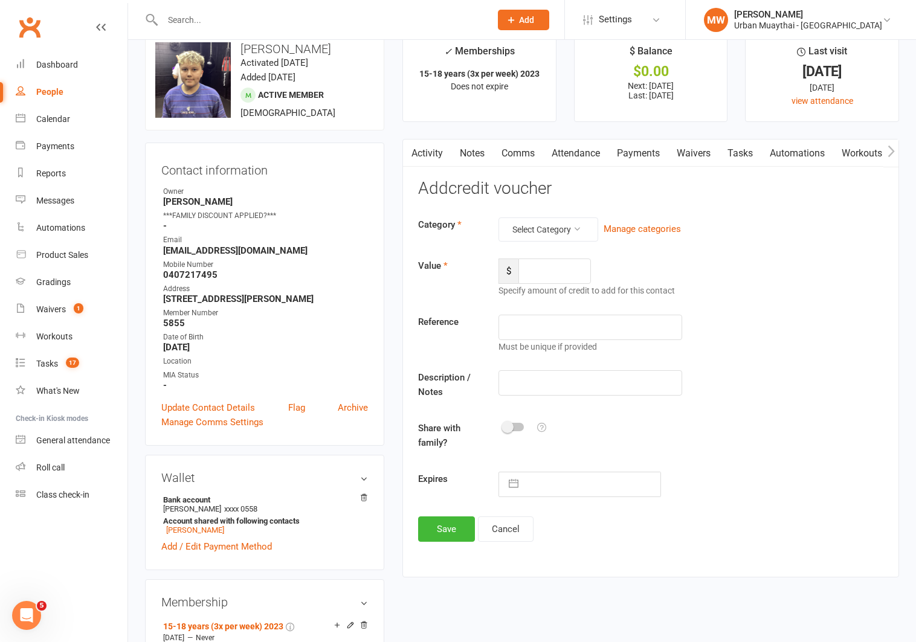
click at [633, 153] on link "Payments" at bounding box center [638, 154] width 60 height 28
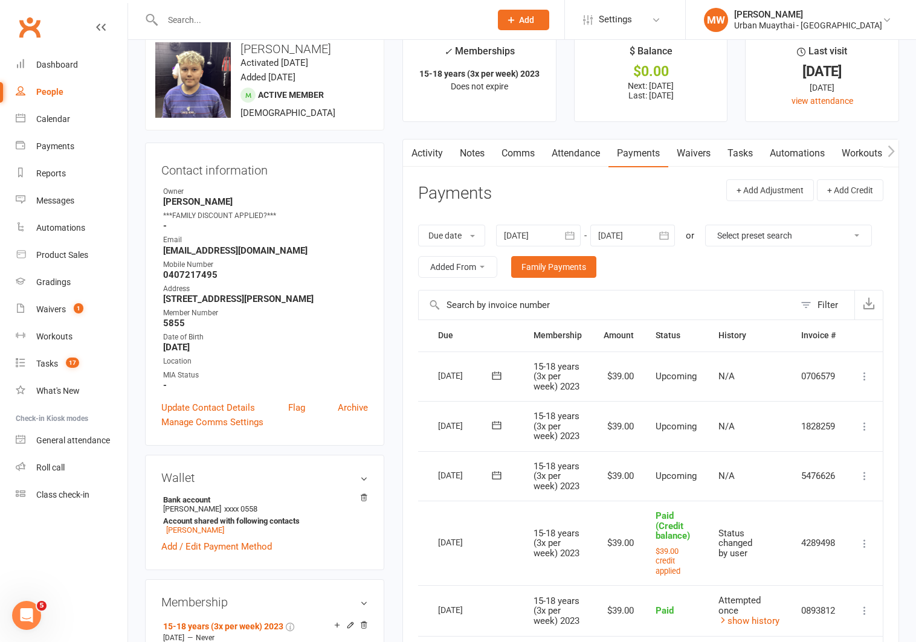
click at [867, 428] on icon at bounding box center [864, 426] width 12 height 12
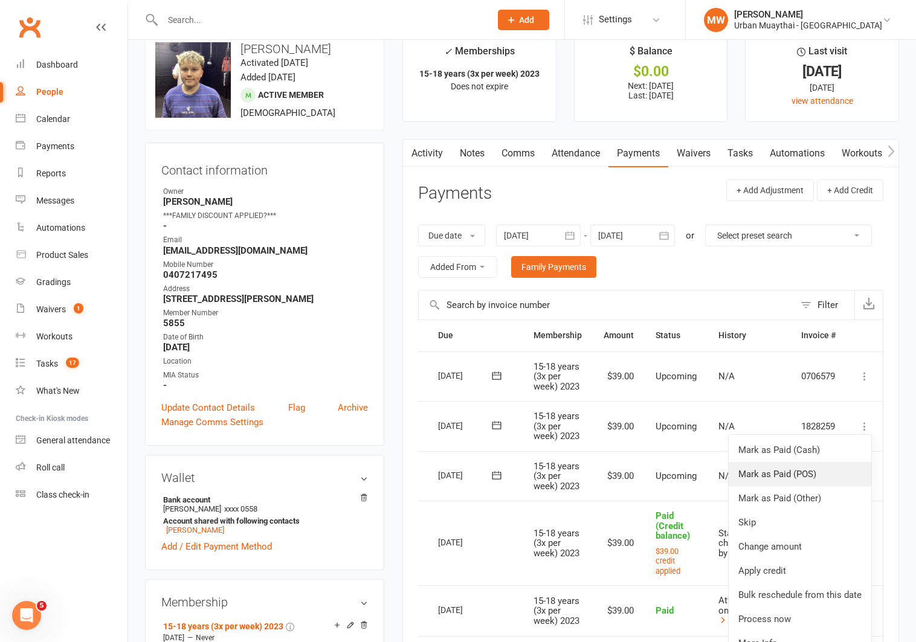
scroll to position [55, 0]
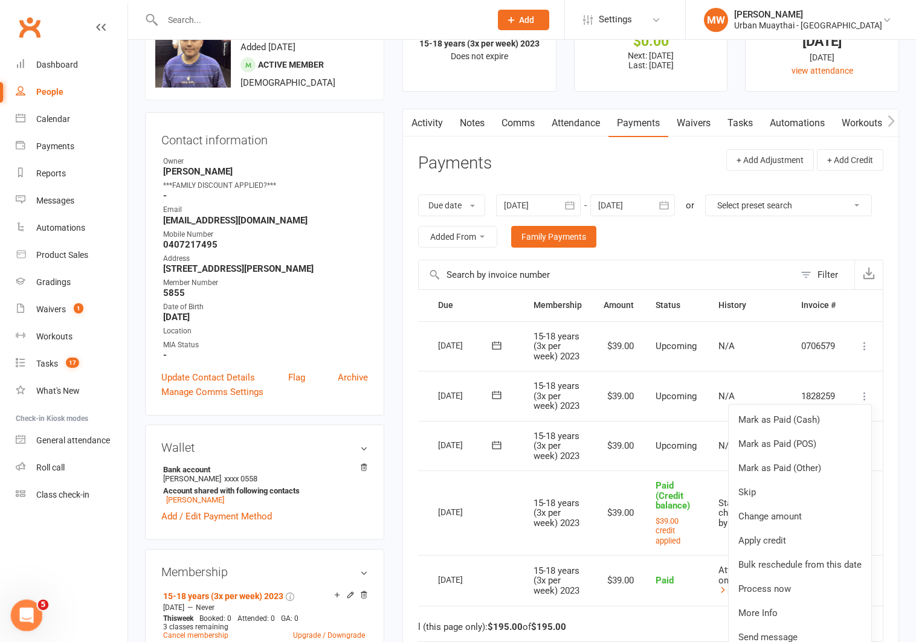
click at [24, 612] on icon "Open Intercom Messenger" at bounding box center [25, 614] width 20 height 20
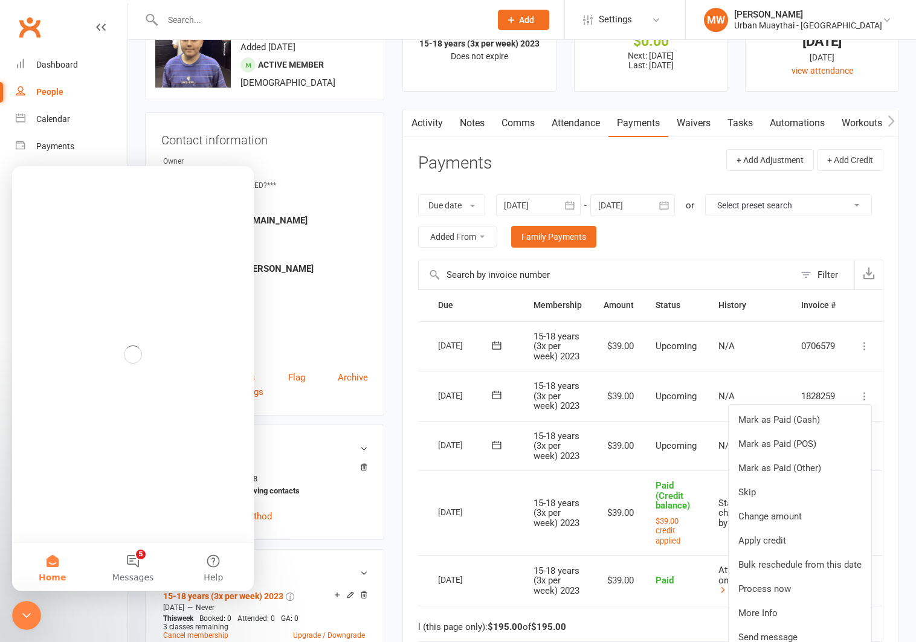
scroll to position [0, 0]
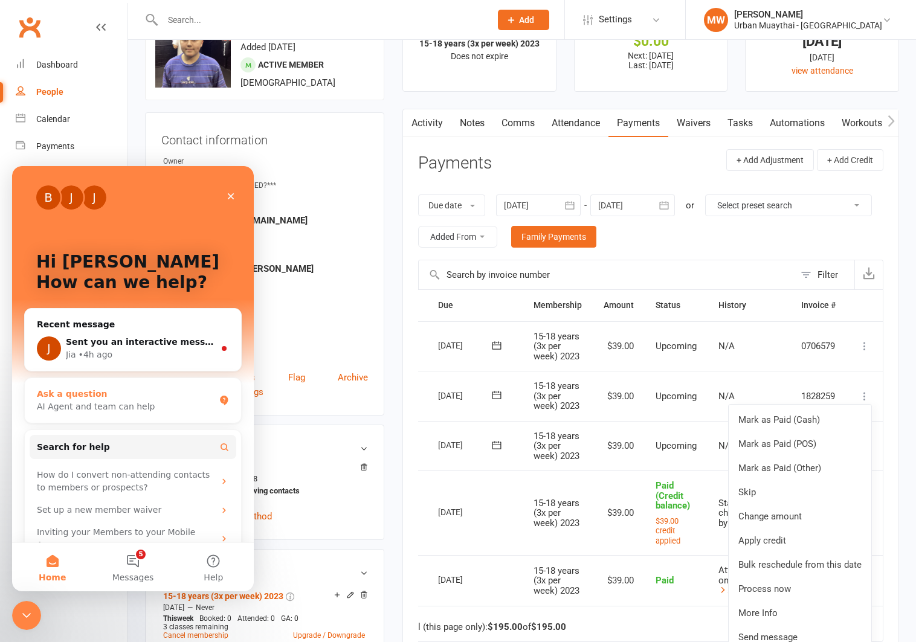
click at [85, 398] on div "Ask a question" at bounding box center [126, 394] width 178 height 13
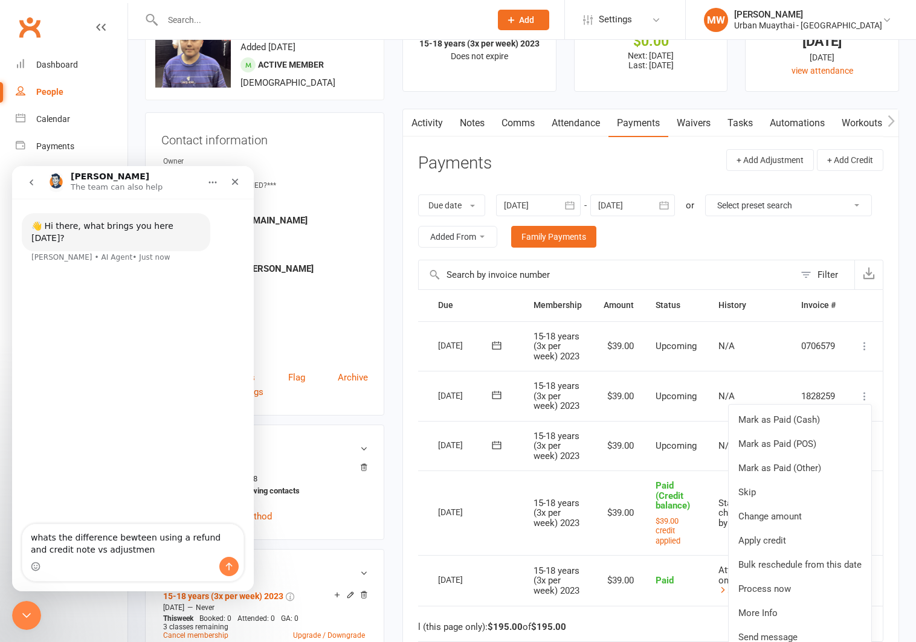
type textarea "whats the difference bewteen using a refund and credit note vs adjustment"
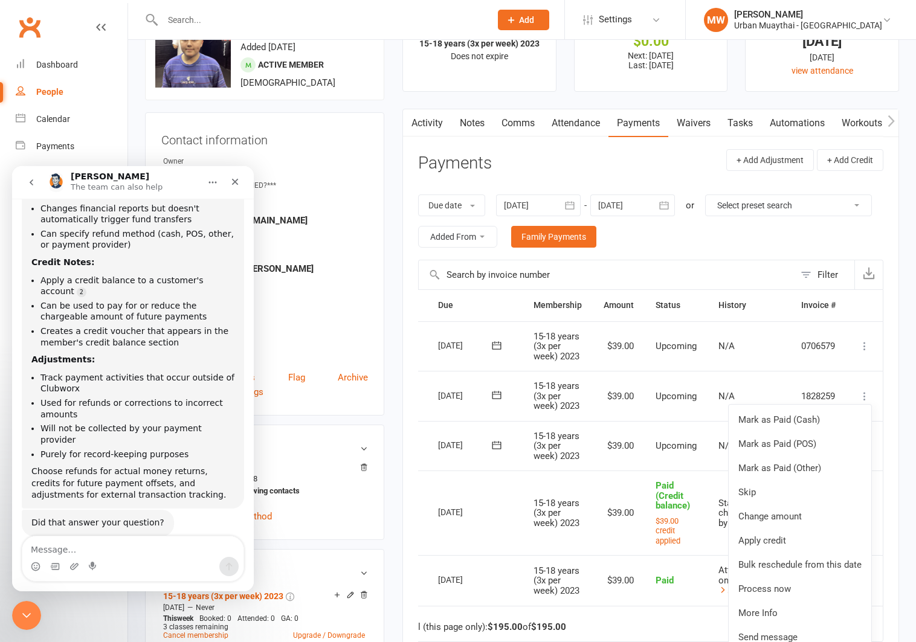
scroll to position [214, 0]
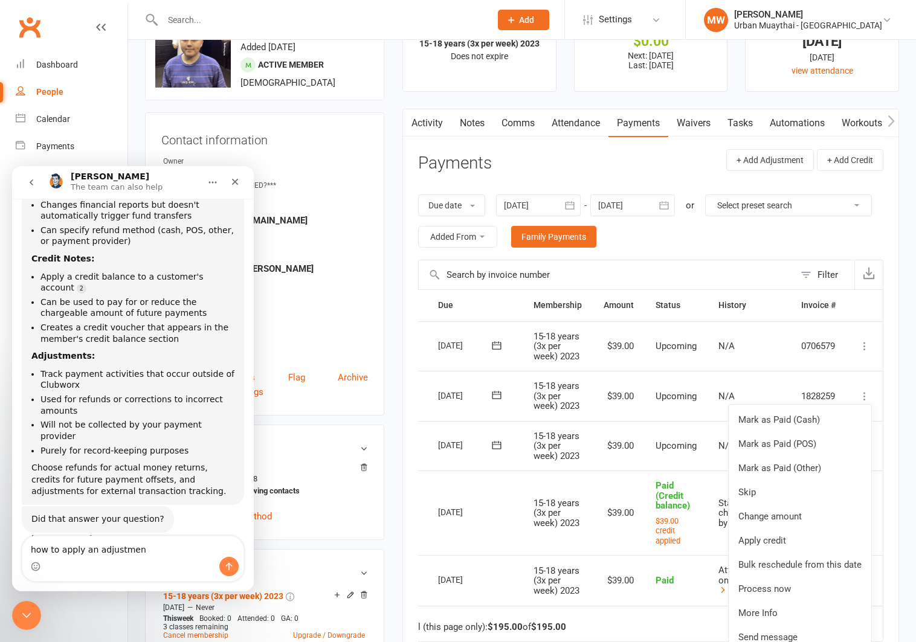
type textarea "how to apply an adjustment"
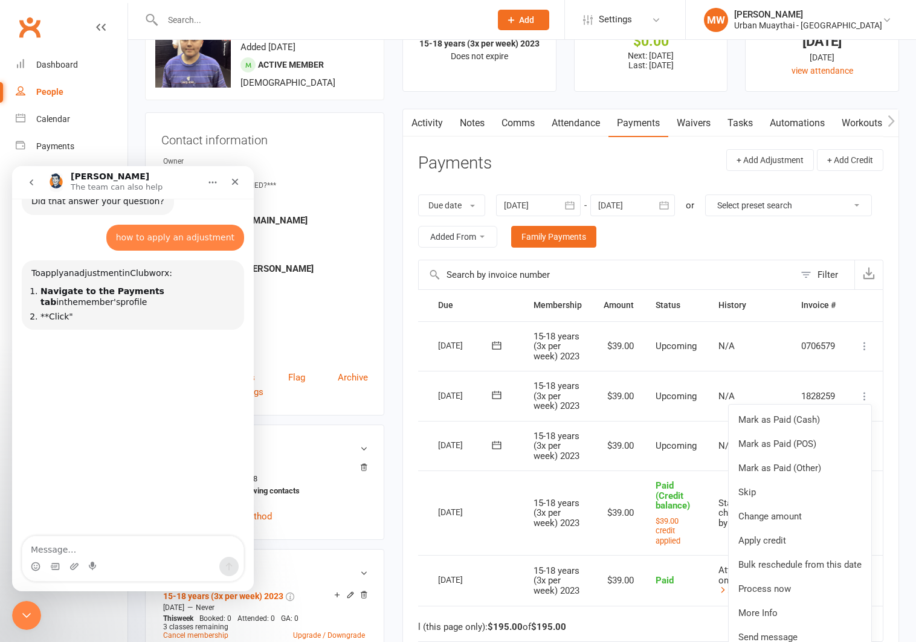
scroll to position [539, 0]
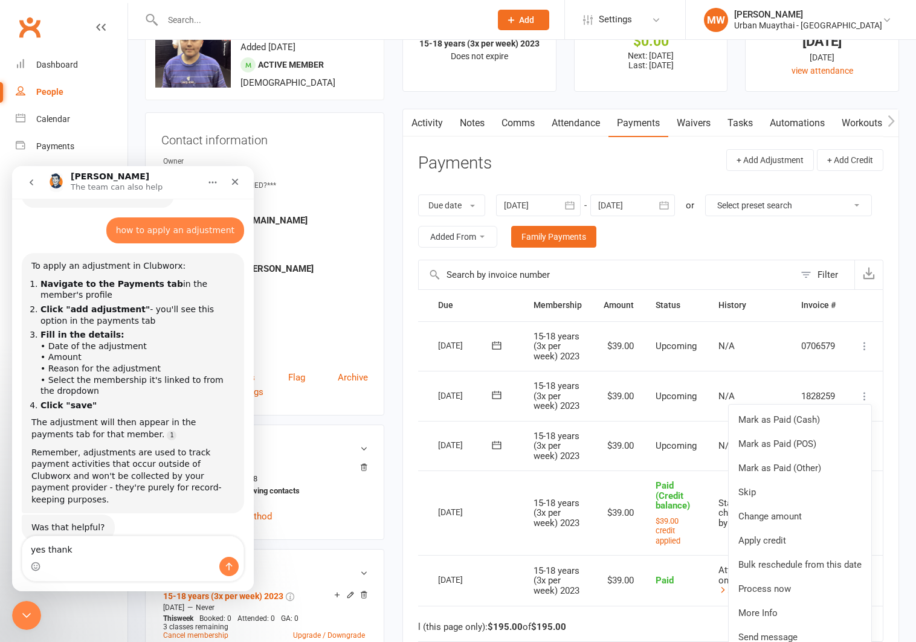
type textarea "yes thanks"
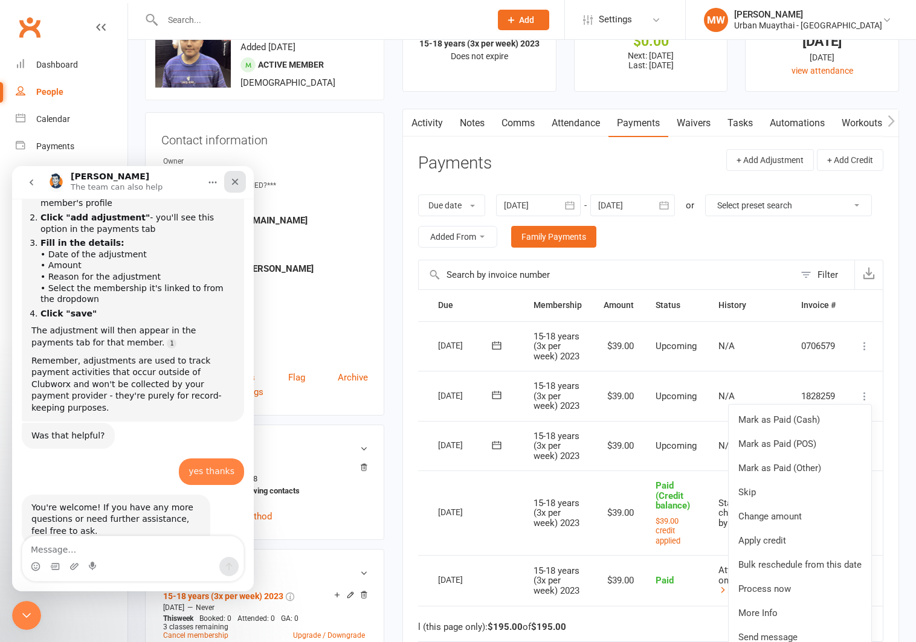
scroll to position [631, 0]
click at [231, 182] on icon "Close" at bounding box center [235, 182] width 10 height 10
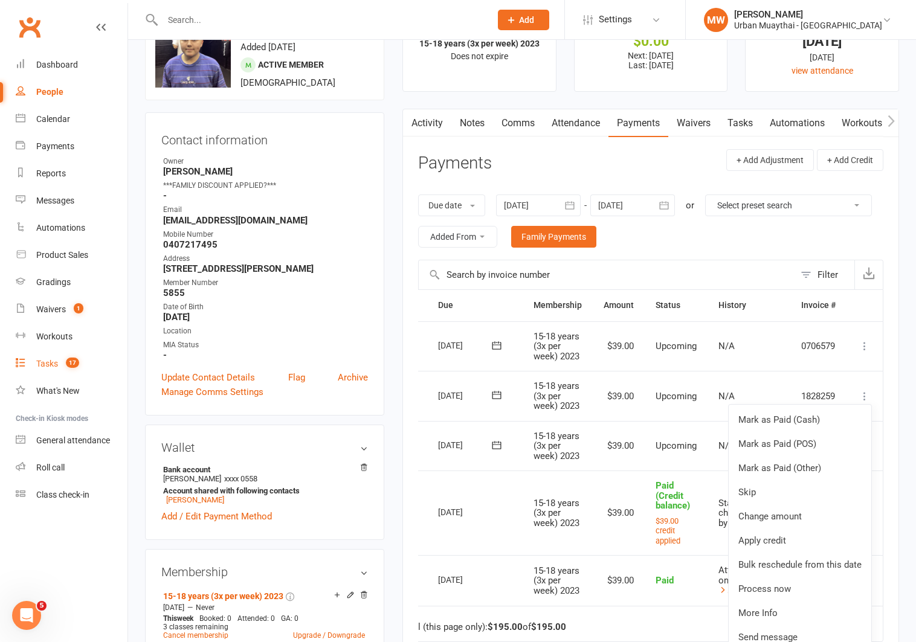
click at [49, 363] on div "Tasks" at bounding box center [47, 364] width 22 height 10
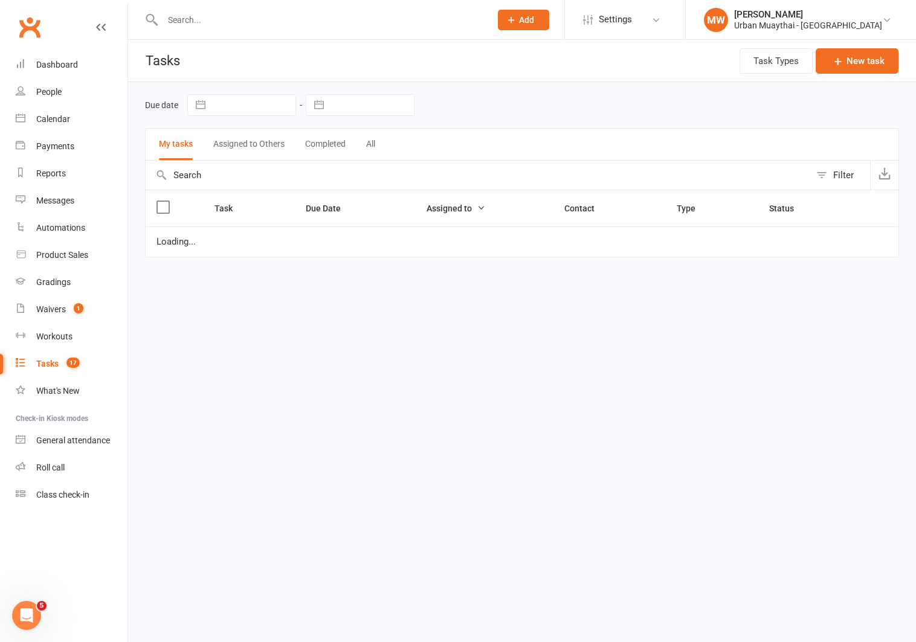
select select "started"
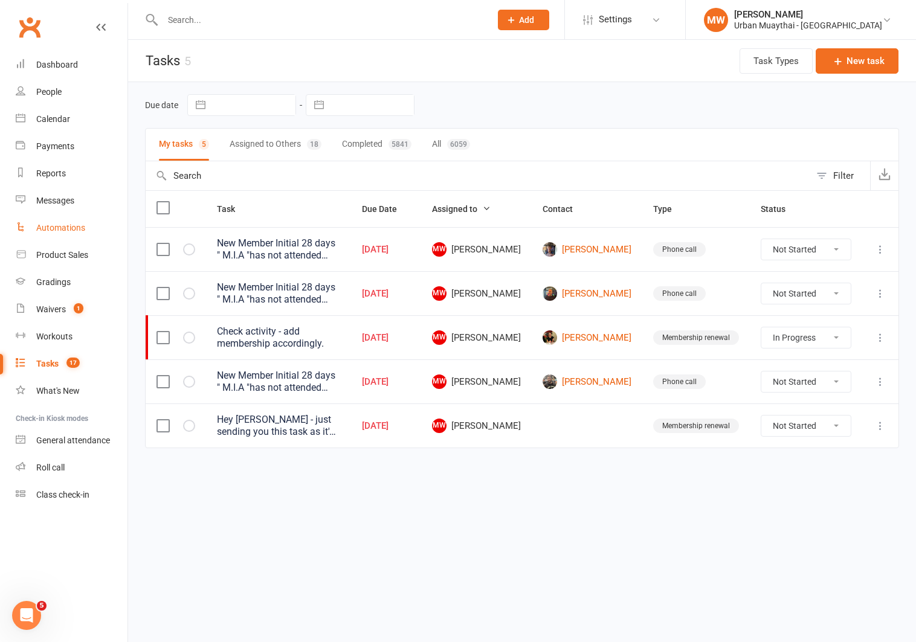
click at [44, 225] on div "Automations" at bounding box center [60, 228] width 49 height 10
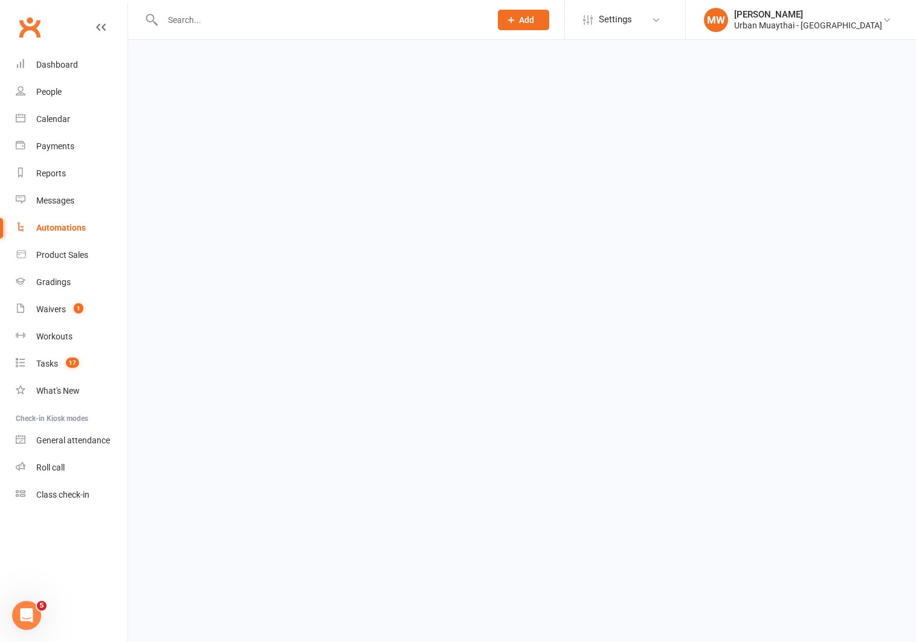
select select "50"
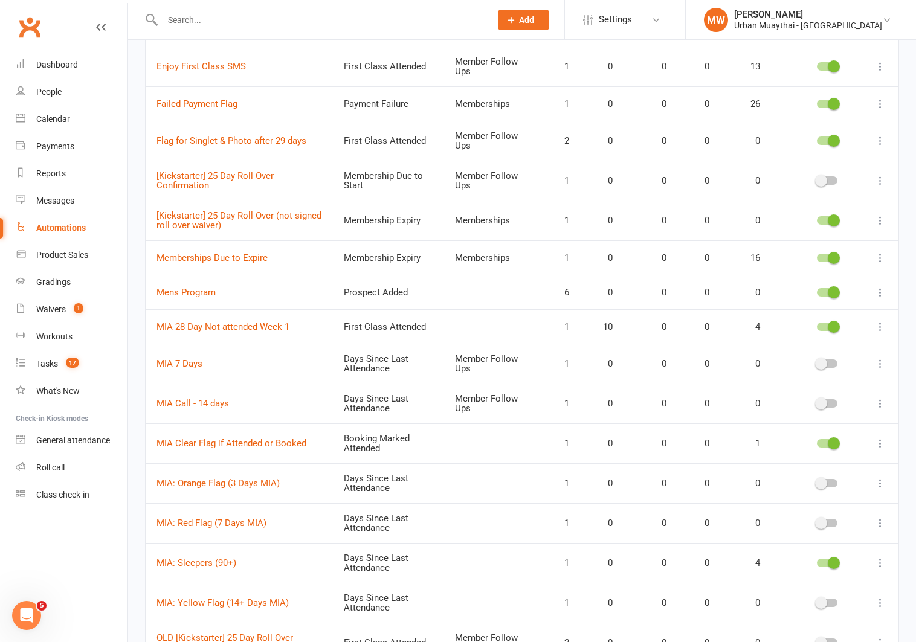
scroll to position [575, 0]
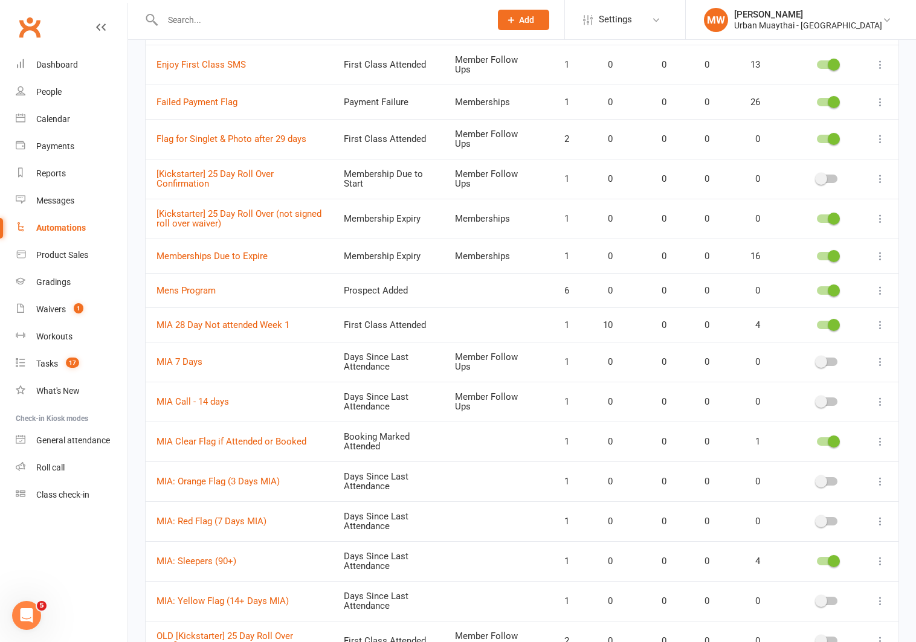
click at [880, 326] on icon at bounding box center [880, 325] width 12 height 12
click at [850, 347] on link "Edit" at bounding box center [827, 348] width 120 height 24
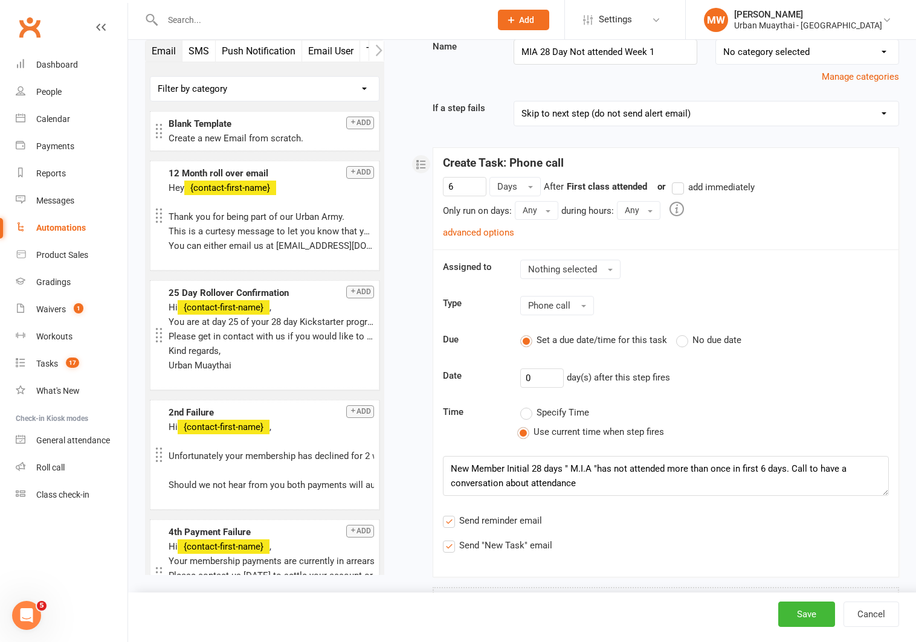
scroll to position [120, 0]
click at [497, 231] on link "advanced options" at bounding box center [478, 233] width 71 height 11
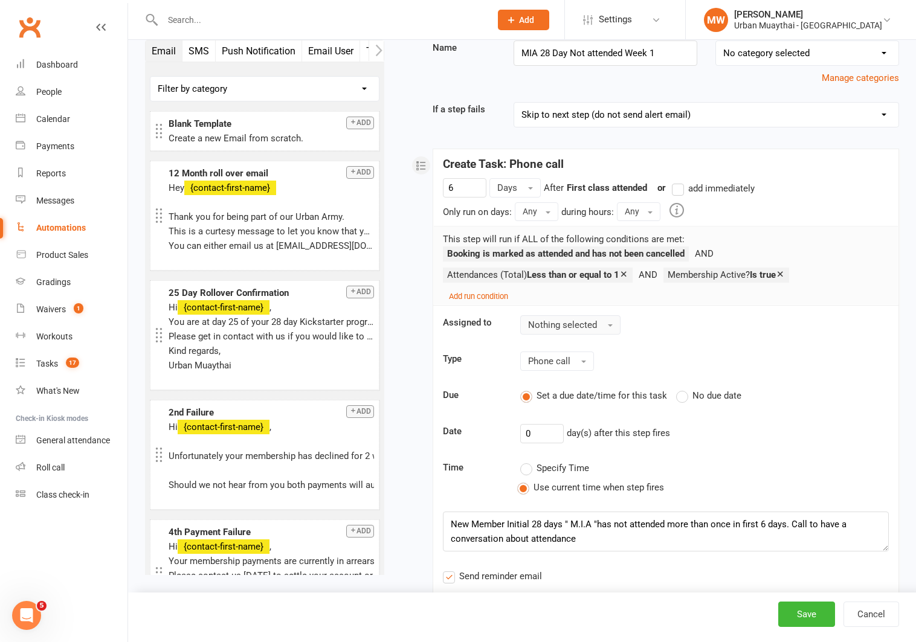
click at [585, 325] on span "Nothing selected" at bounding box center [562, 325] width 69 height 11
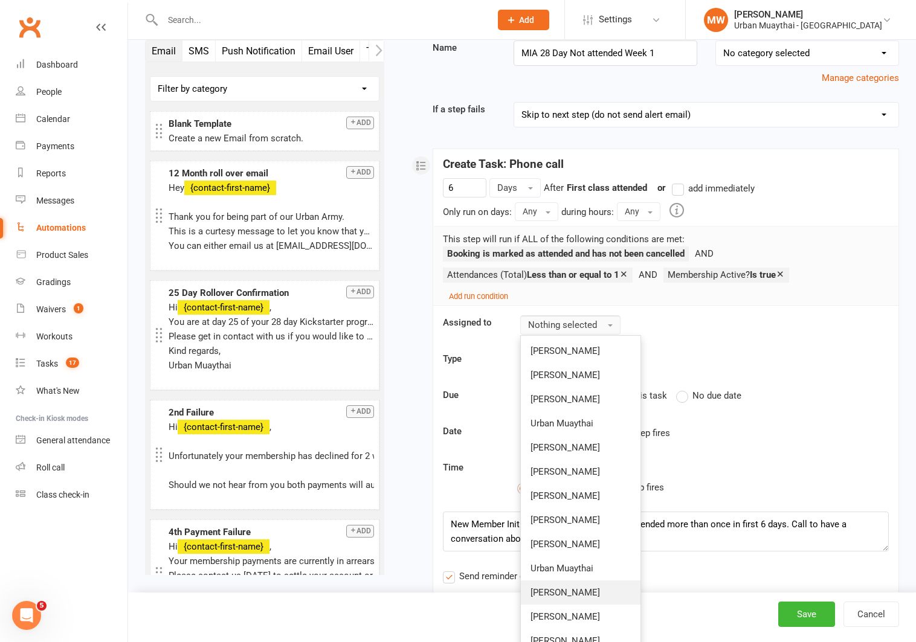
click at [582, 592] on link "[PERSON_NAME]" at bounding box center [581, 593] width 120 height 24
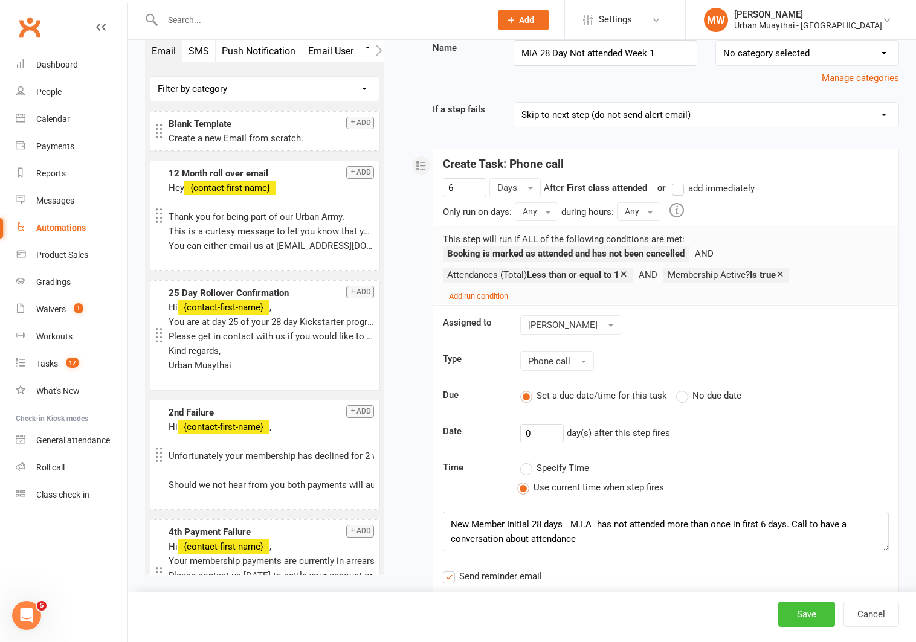
click at [803, 613] on button "Save" at bounding box center [806, 614] width 57 height 25
select select "50"
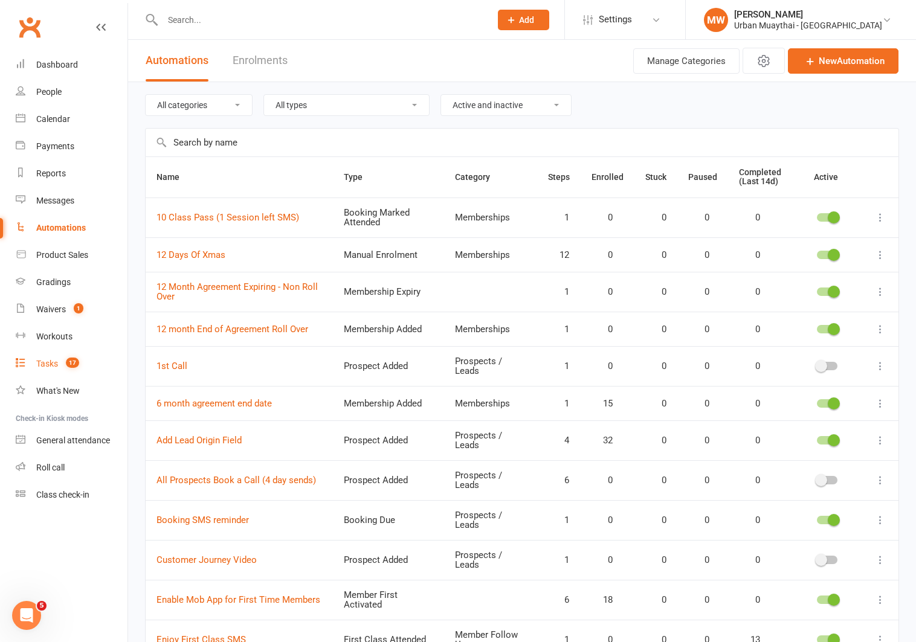
click at [56, 362] on div "Tasks" at bounding box center [47, 364] width 22 height 10
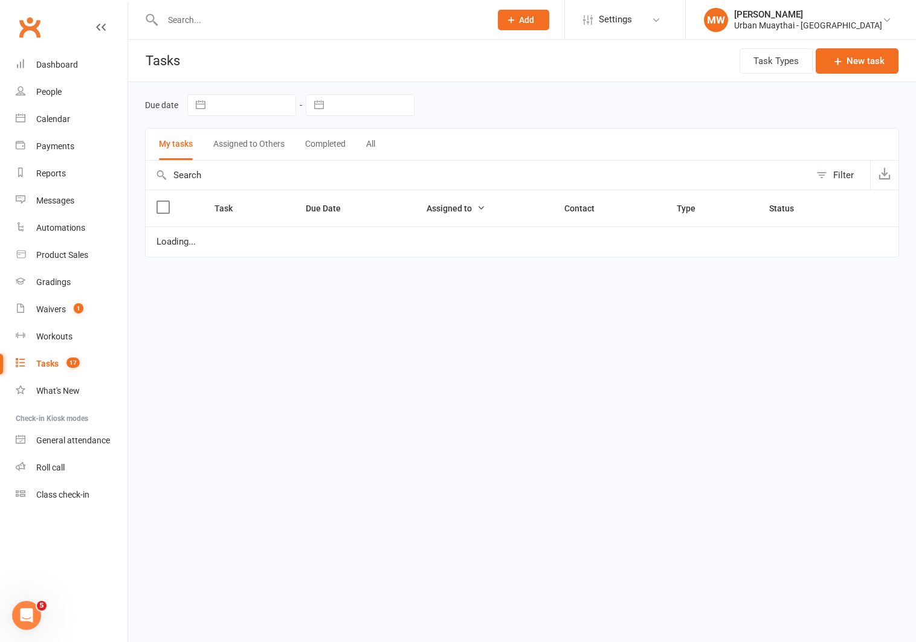
select select "started"
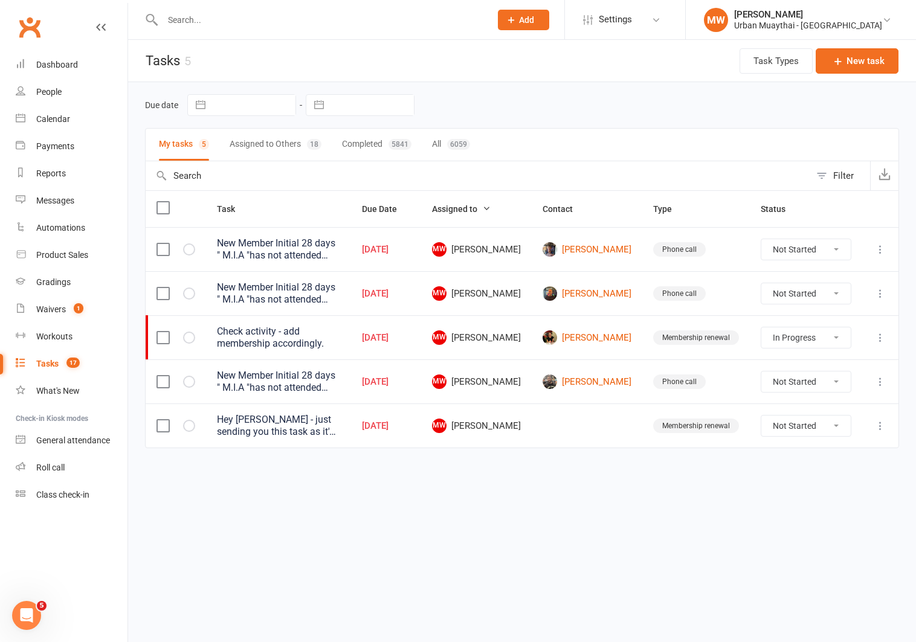
click at [881, 294] on icon at bounding box center [880, 294] width 12 height 12
click at [840, 340] on link "Edit" at bounding box center [827, 341] width 120 height 24
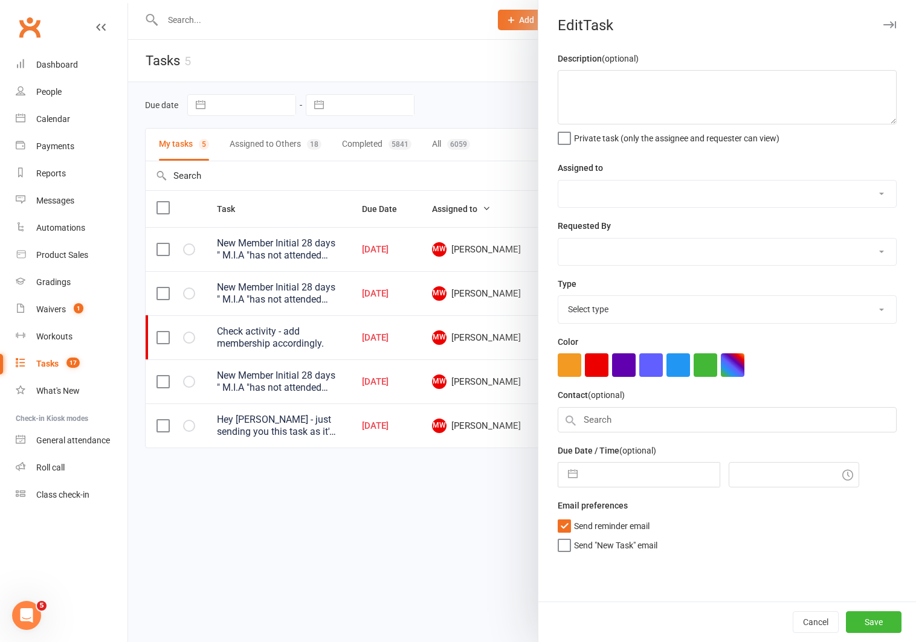
type textarea "New Member Initial 28 days " M.I.A "has not attended more than once in first 6 …"
select select "3657"
type input "[DATE]"
type input "12:45am"
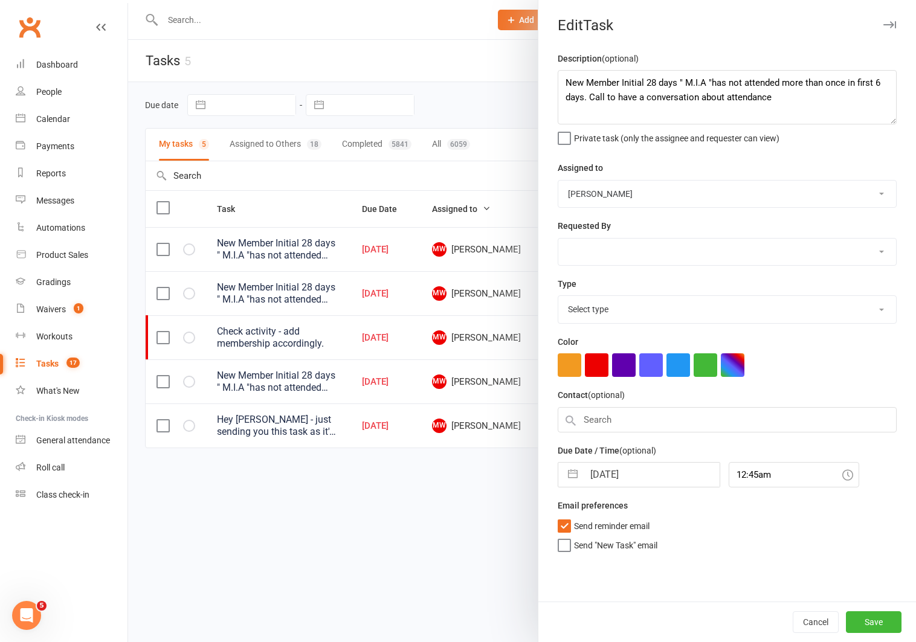
select select "7644"
click at [631, 193] on select "[PERSON_NAME] [PERSON_NAME] [PERSON_NAME] [PERSON_NAME] [PERSON_NAME] [PERSON_N…" at bounding box center [727, 194] width 338 height 27
select select "53603"
click at [558, 181] on select "[PERSON_NAME] [PERSON_NAME] [PERSON_NAME] [PERSON_NAME] [PERSON_NAME] [PERSON_N…" at bounding box center [727, 194] width 338 height 27
click at [876, 618] on button "Save" at bounding box center [874, 622] width 56 height 22
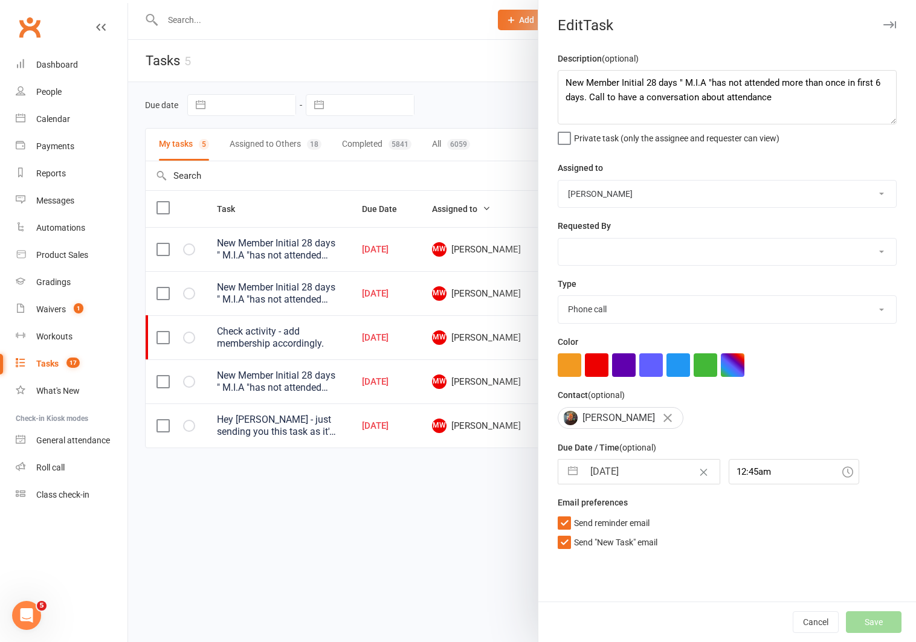
select select "started"
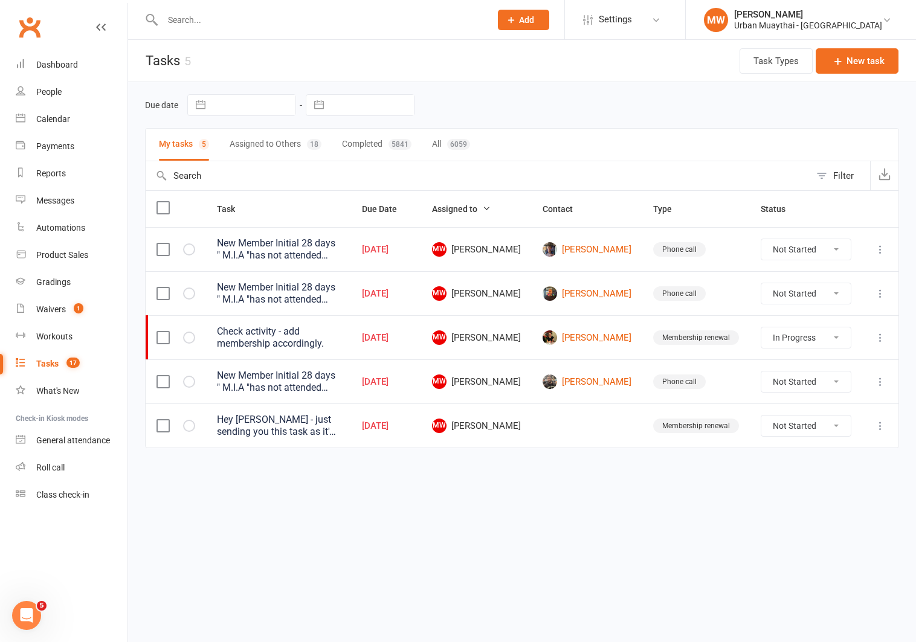
select select "started"
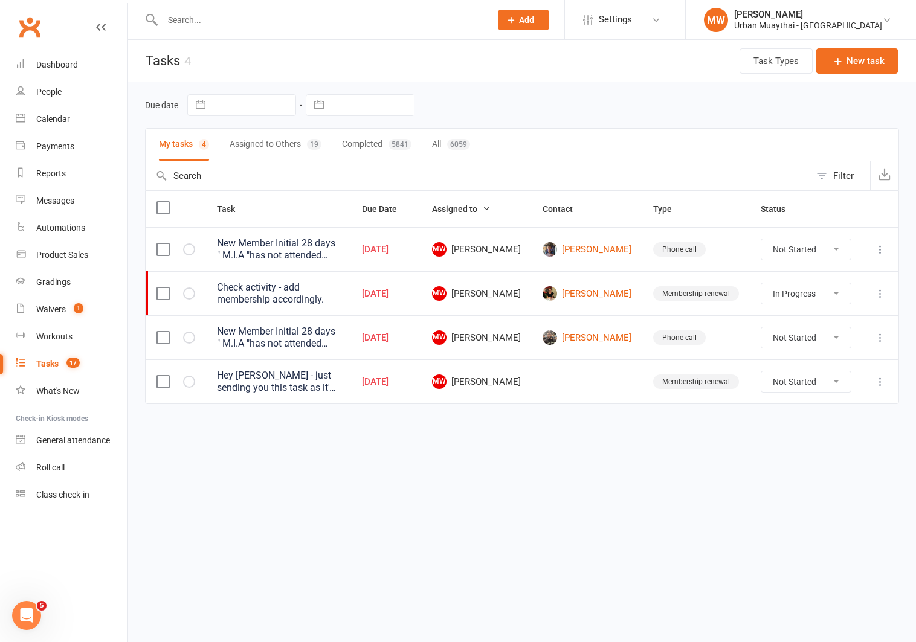
click at [877, 248] on icon at bounding box center [880, 249] width 12 height 12
click at [831, 304] on link "Edit" at bounding box center [827, 297] width 120 height 24
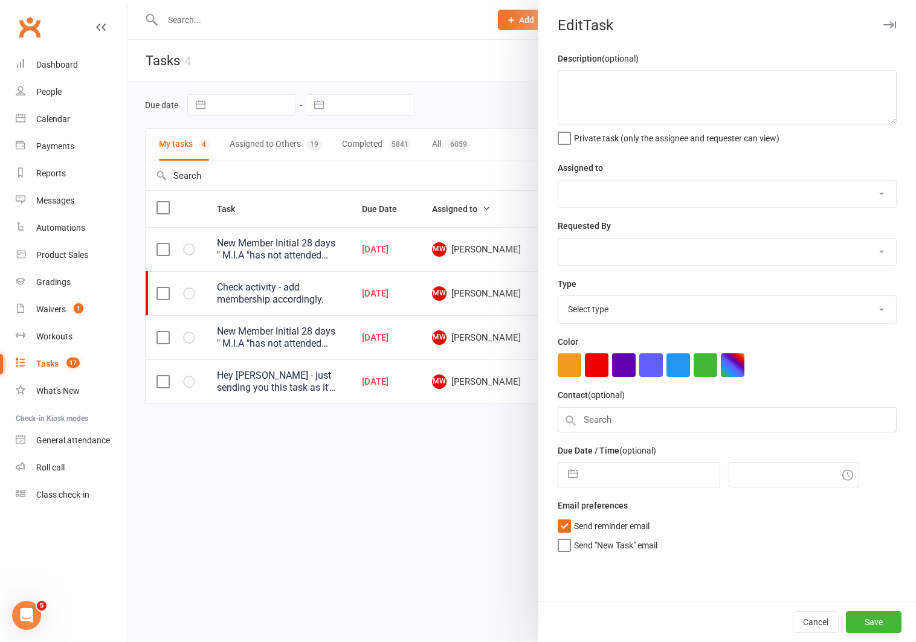
type textarea "New Member Initial 28 days " M.I.A "has not attended more than once in first 6 …"
select select "3657"
type input "[DATE]"
type input "12:45am"
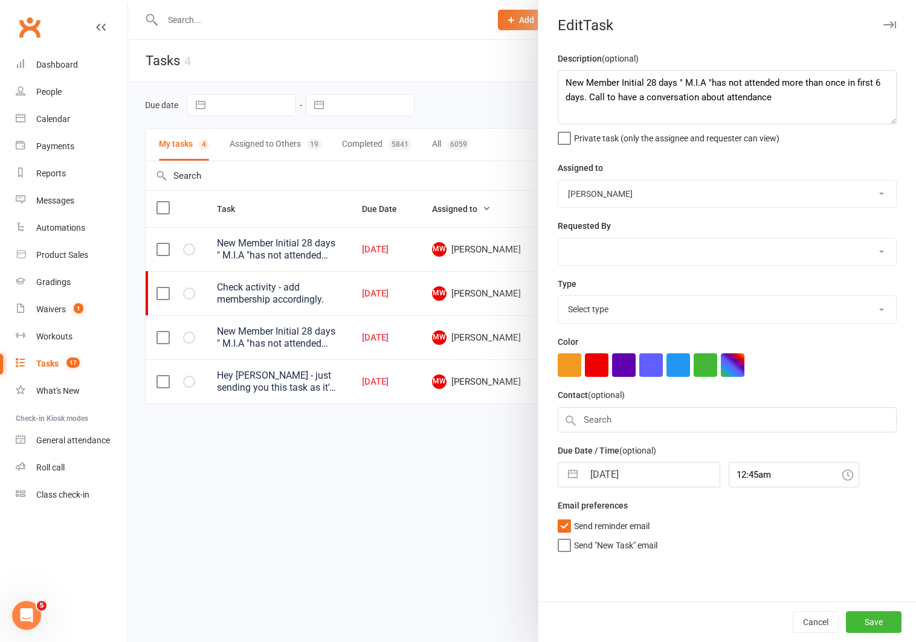
select select "7644"
click at [709, 192] on select "[PERSON_NAME] [PERSON_NAME] [PERSON_NAME] [PERSON_NAME] [PERSON_NAME] [PERSON_N…" at bounding box center [727, 194] width 338 height 27
select select "53603"
click at [558, 181] on select "[PERSON_NAME] [PERSON_NAME] [PERSON_NAME] [PERSON_NAME] [PERSON_NAME] [PERSON_N…" at bounding box center [727, 194] width 338 height 27
click at [878, 614] on button "Save" at bounding box center [874, 622] width 56 height 22
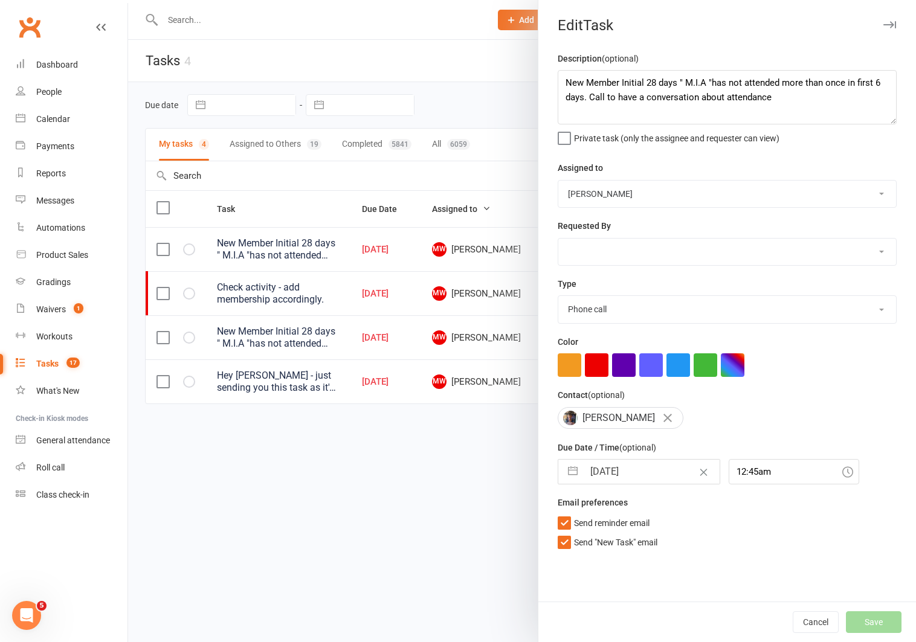
select select "started"
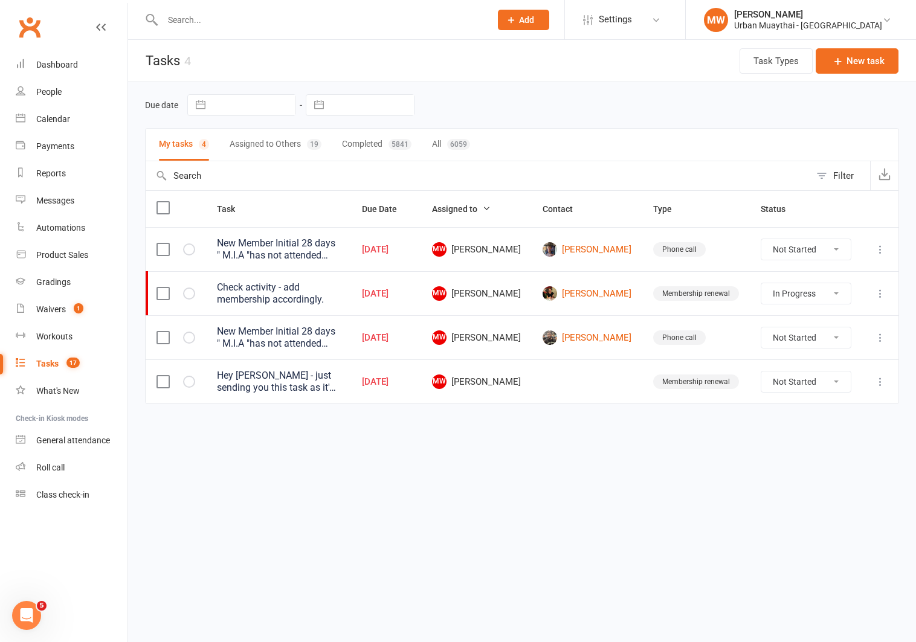
select select "started"
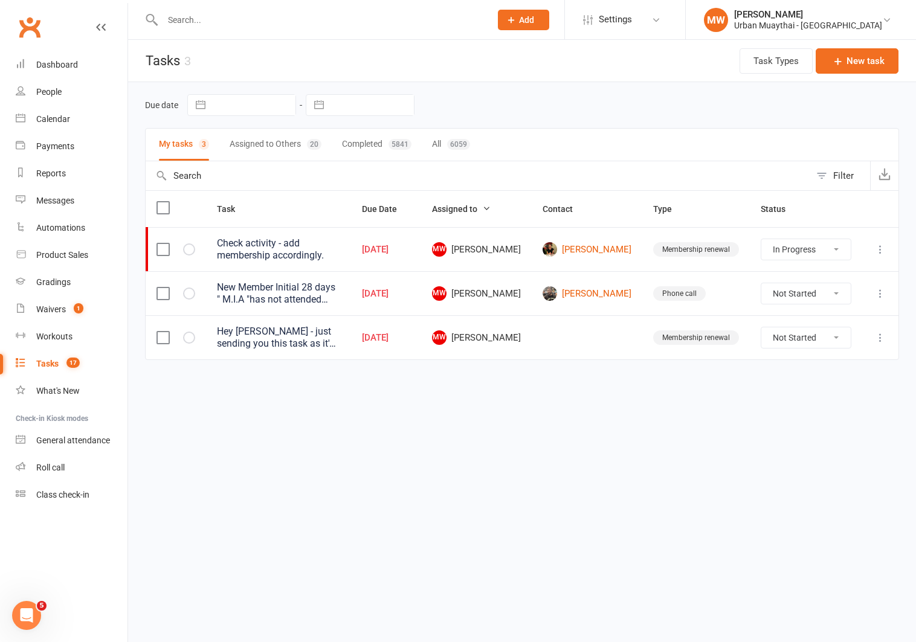
click at [878, 291] on icon at bounding box center [880, 294] width 12 height 12
click at [840, 340] on link "Edit" at bounding box center [827, 341] width 120 height 24
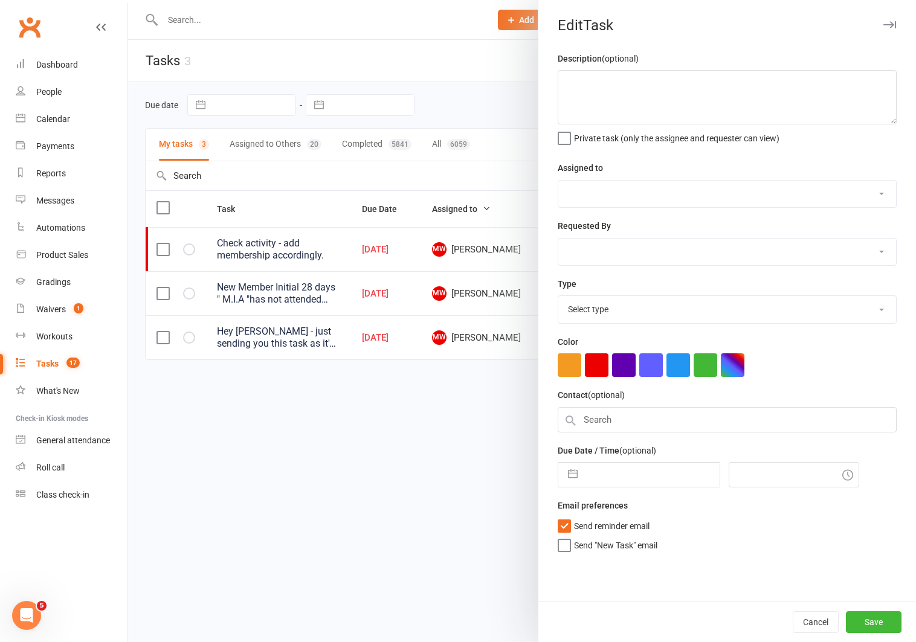
type textarea "New Member Initial 28 days " M.I.A "has not attended more than once in first 6 …"
select select "3657"
type input "[DATE]"
type input "12:45am"
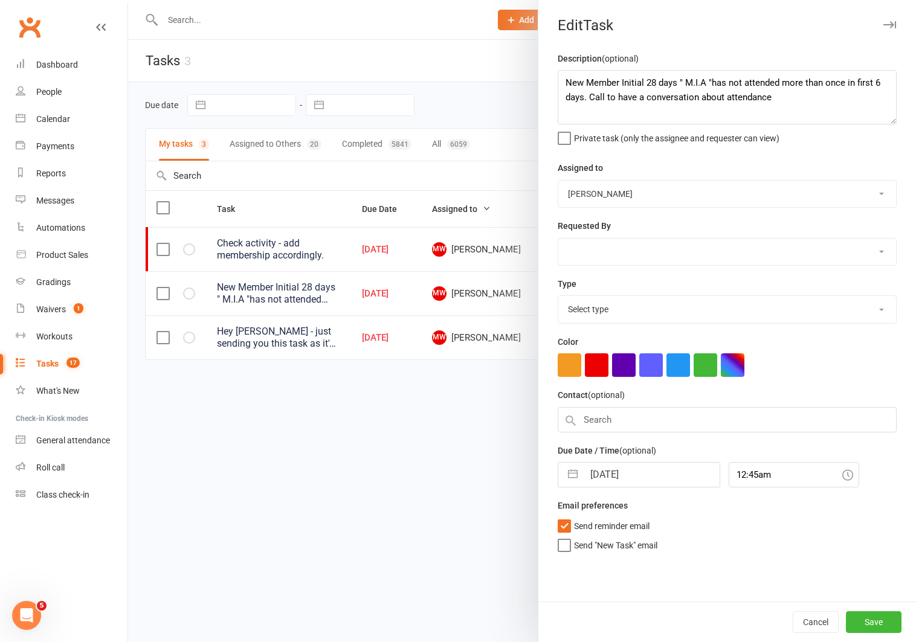
select select "7644"
click at [642, 196] on select "[PERSON_NAME] [PERSON_NAME] [PERSON_NAME] [PERSON_NAME] [PERSON_NAME] [PERSON_N…" at bounding box center [727, 194] width 338 height 27
select select "53603"
click at [558, 181] on select "[PERSON_NAME] [PERSON_NAME] [PERSON_NAME] [PERSON_NAME] [PERSON_NAME] [PERSON_N…" at bounding box center [727, 194] width 338 height 27
click at [861, 619] on button "Save" at bounding box center [874, 622] width 56 height 22
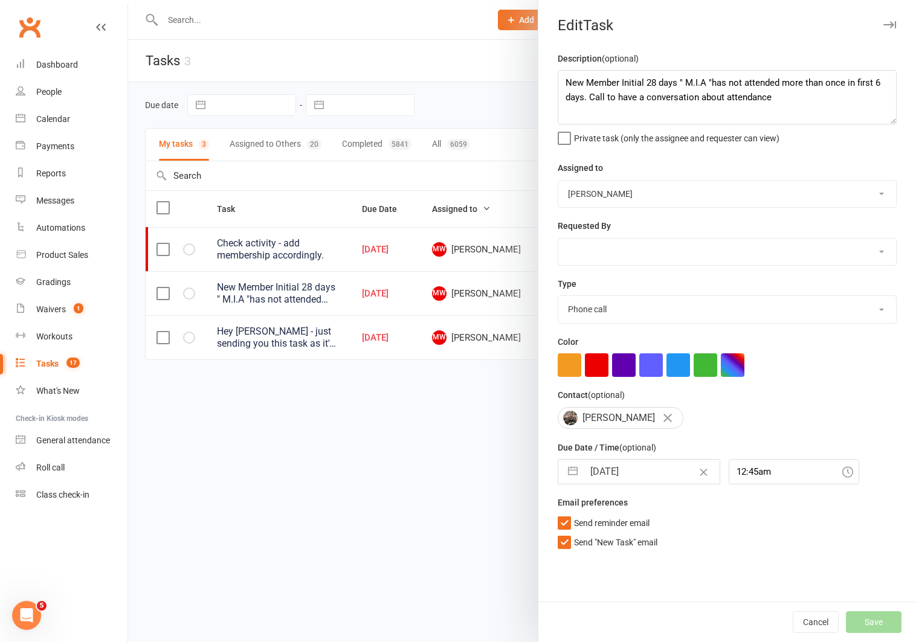
select select "started"
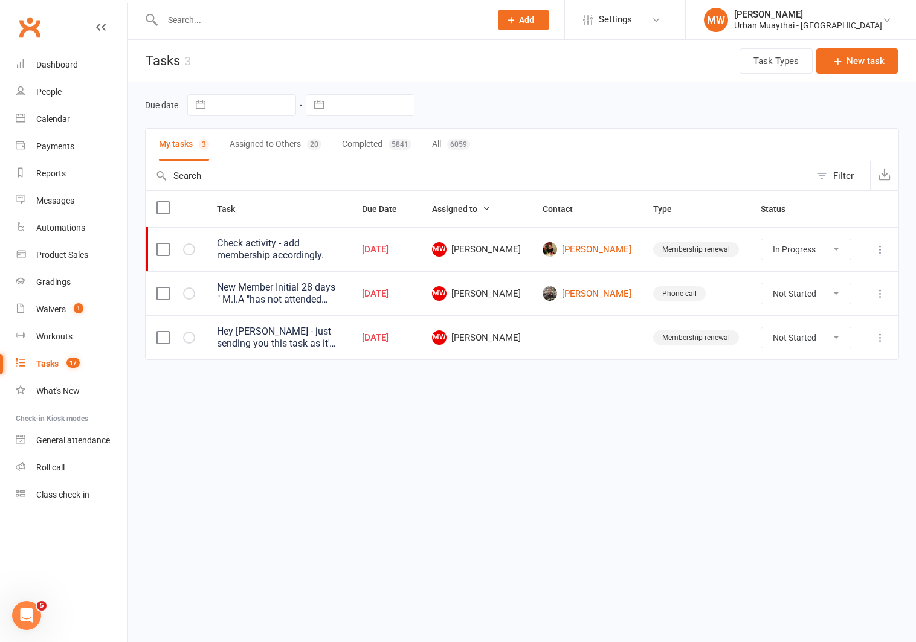
select select "started"
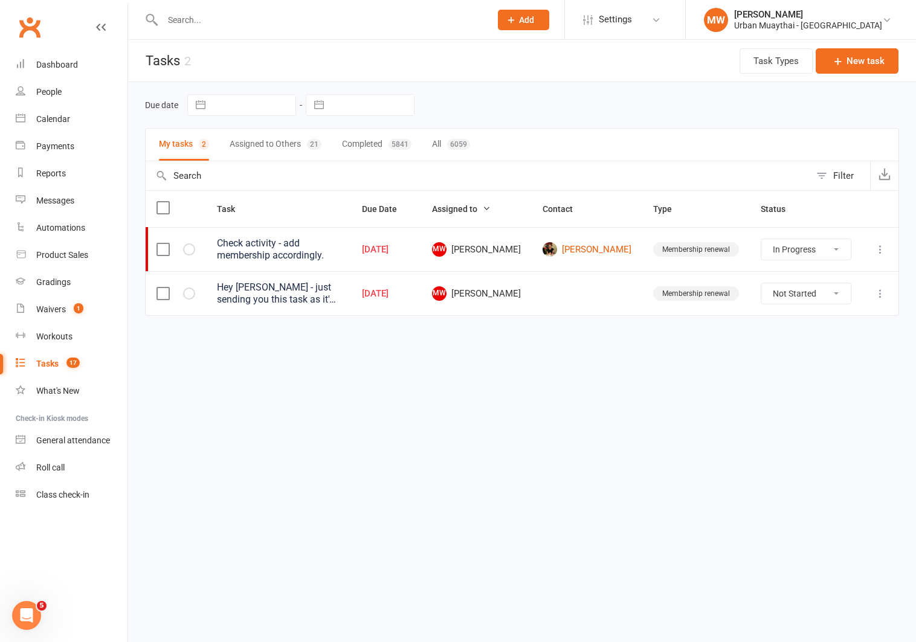
click at [879, 291] on icon at bounding box center [880, 294] width 12 height 12
click at [851, 363] on link "Delete" at bounding box center [827, 363] width 120 height 24
click at [820, 294] on select "Not Started In Progress Waiting Complete" at bounding box center [805, 293] width 89 height 21
click at [761, 283] on select "Not Started In Progress Waiting Complete" at bounding box center [805, 293] width 89 height 21
select select "unstarted"
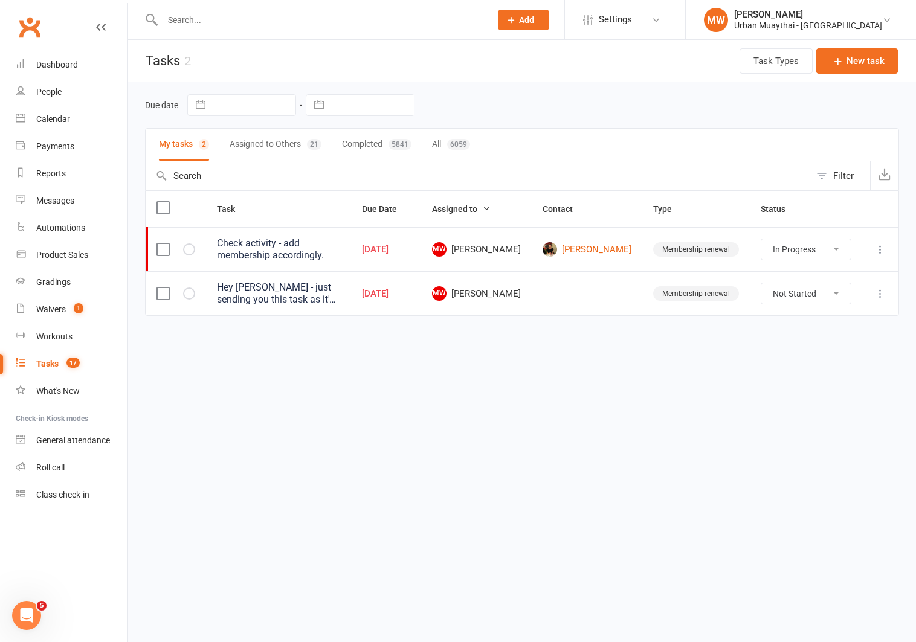
select select "started"
click at [57, 306] on div "Waivers" at bounding box center [51, 309] width 30 height 10
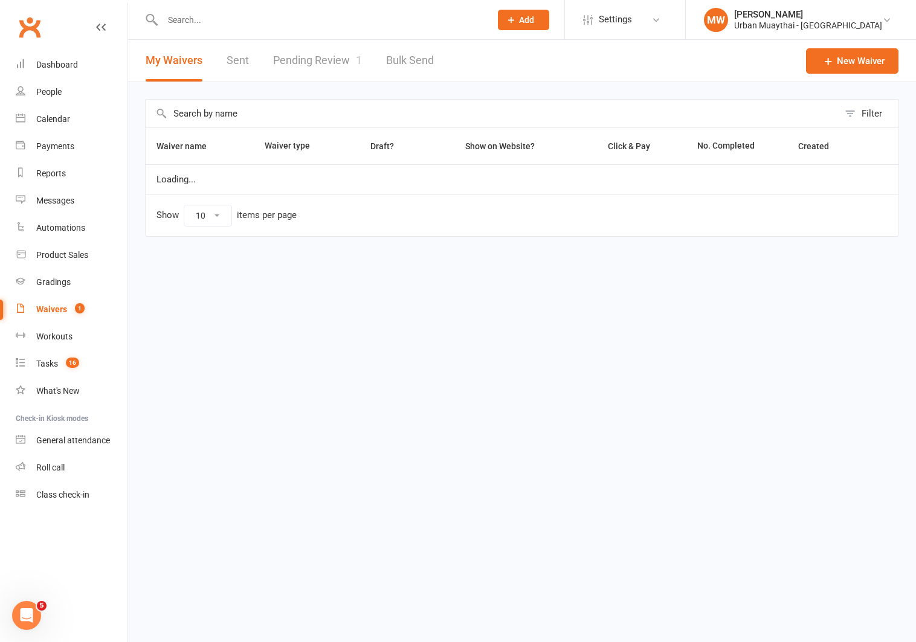
select select "50"
click at [291, 60] on link "Pending Review 1" at bounding box center [317, 61] width 89 height 42
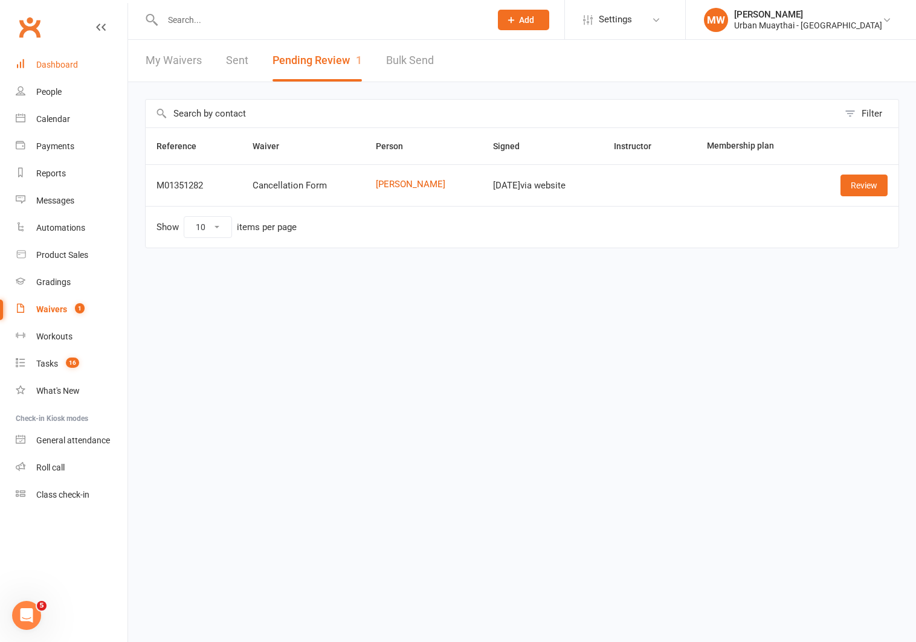
click at [51, 66] on div "Dashboard" at bounding box center [57, 65] width 42 height 10
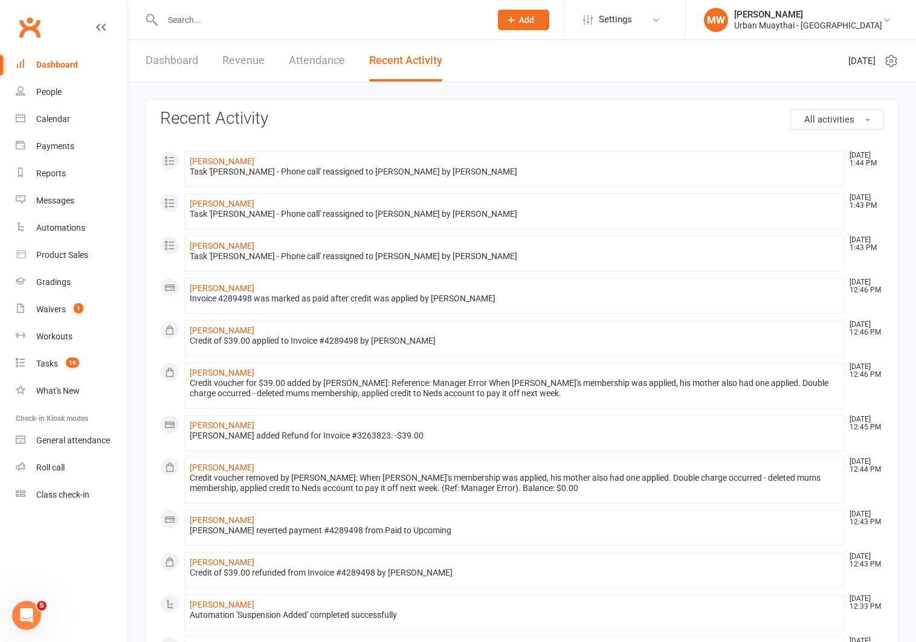
click at [180, 69] on link "Dashboard" at bounding box center [172, 61] width 53 height 42
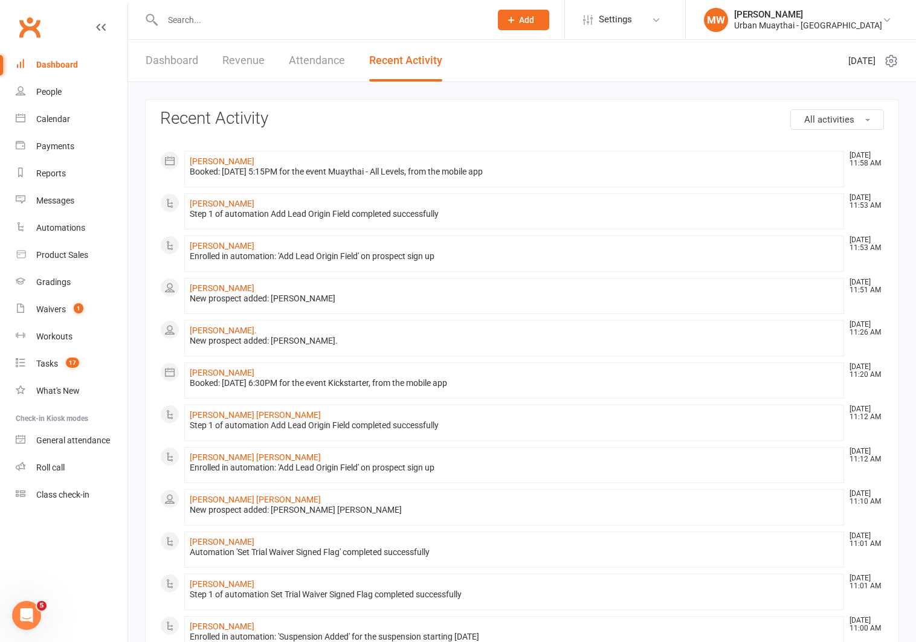
click at [248, 15] on input "text" at bounding box center [320, 19] width 323 height 17
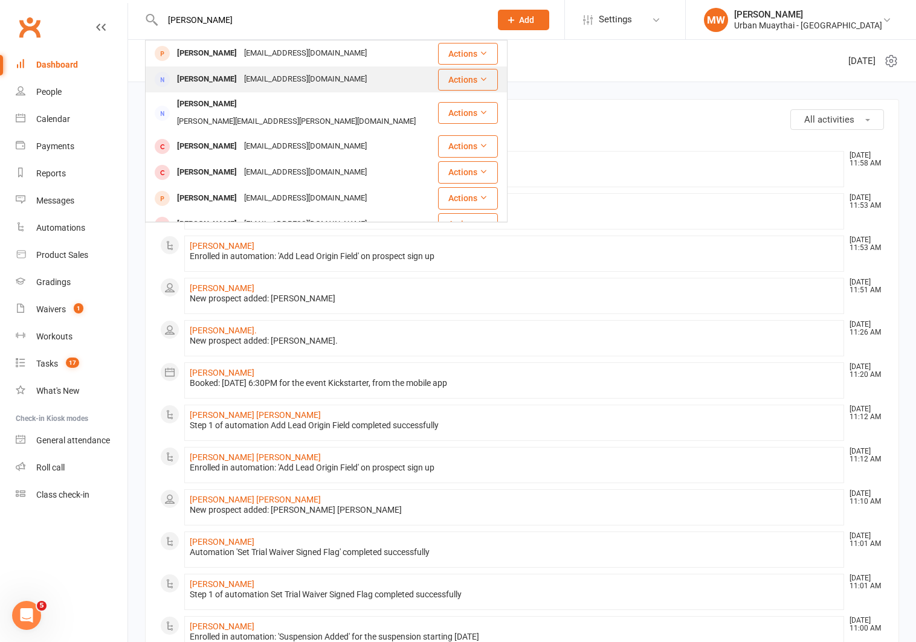
type input "[PERSON_NAME]"
click at [217, 71] on div "[PERSON_NAME]" at bounding box center [206, 80] width 67 height 18
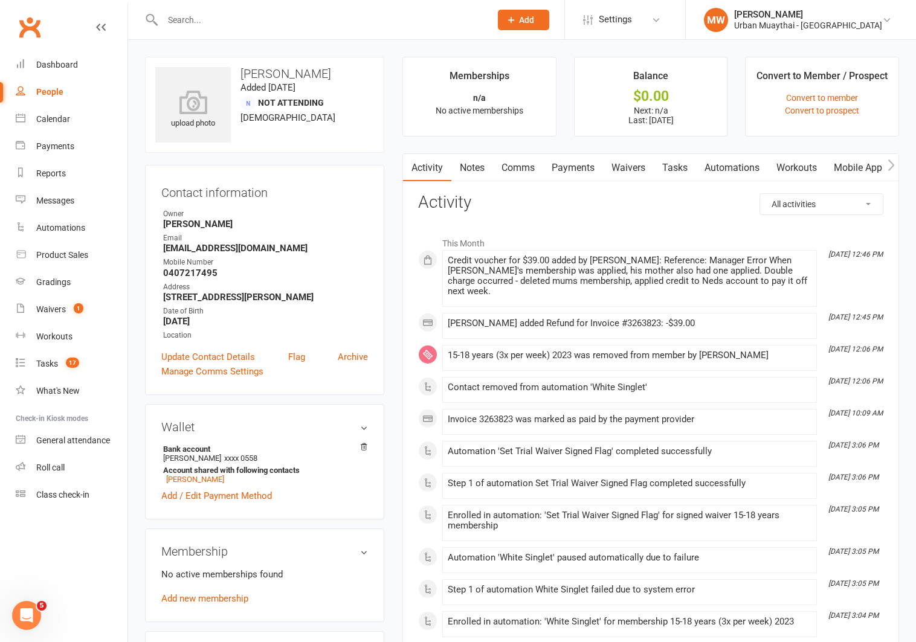
click at [587, 166] on link "Payments" at bounding box center [573, 168] width 60 height 28
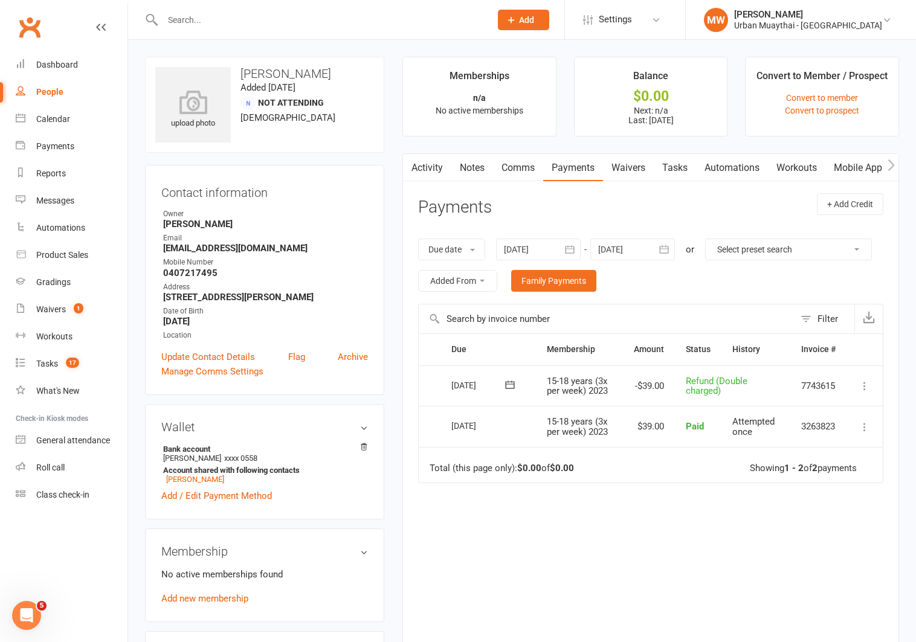
click at [862, 386] on icon at bounding box center [864, 386] width 12 height 12
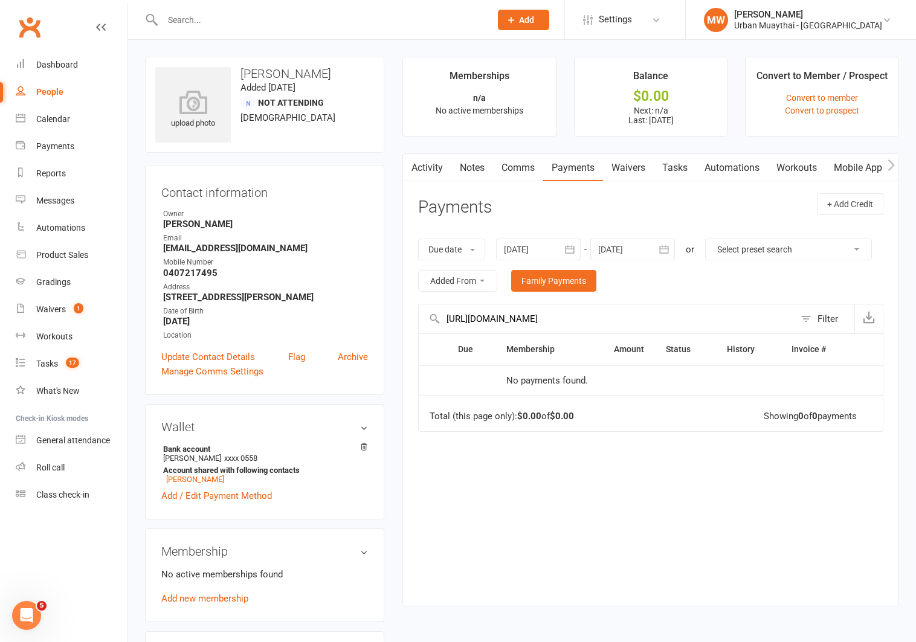
type input "https://app.clubworx.com/"
click at [714, 230] on div "Due date Due date Date paid Date failed Date settled 16 Aug 2025 August 2025 Su…" at bounding box center [650, 265] width 465 height 77
drag, startPoint x: 561, startPoint y: 318, endPoint x: 443, endPoint y: 309, distance: 117.6
click at [443, 309] on input "https://app.clubworx.com/" at bounding box center [607, 318] width 376 height 29
click at [471, 251] on button "Due date" at bounding box center [451, 250] width 67 height 22
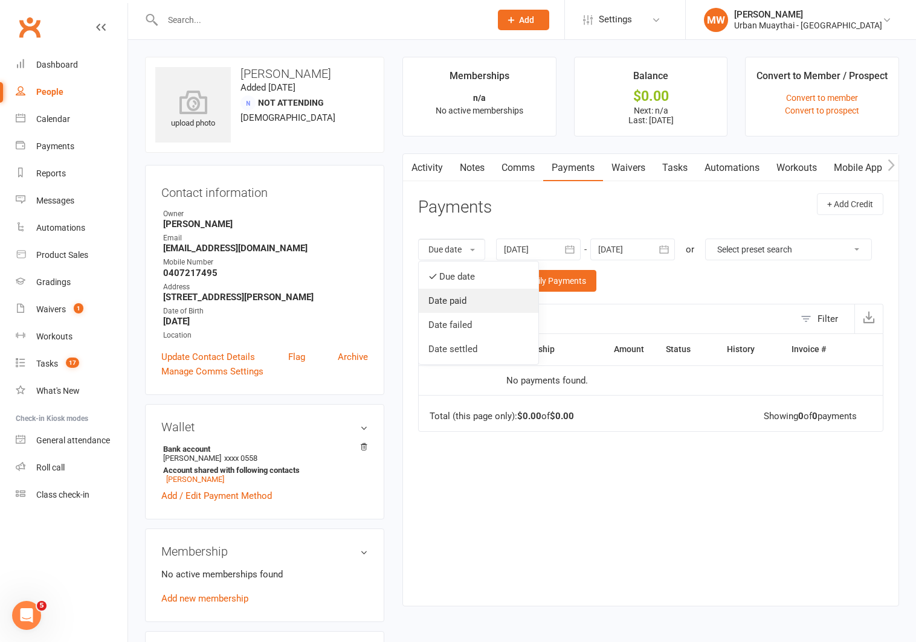
click at [455, 300] on link "Date paid" at bounding box center [479, 301] width 120 height 24
